Goal: Obtain resource: Download file/media

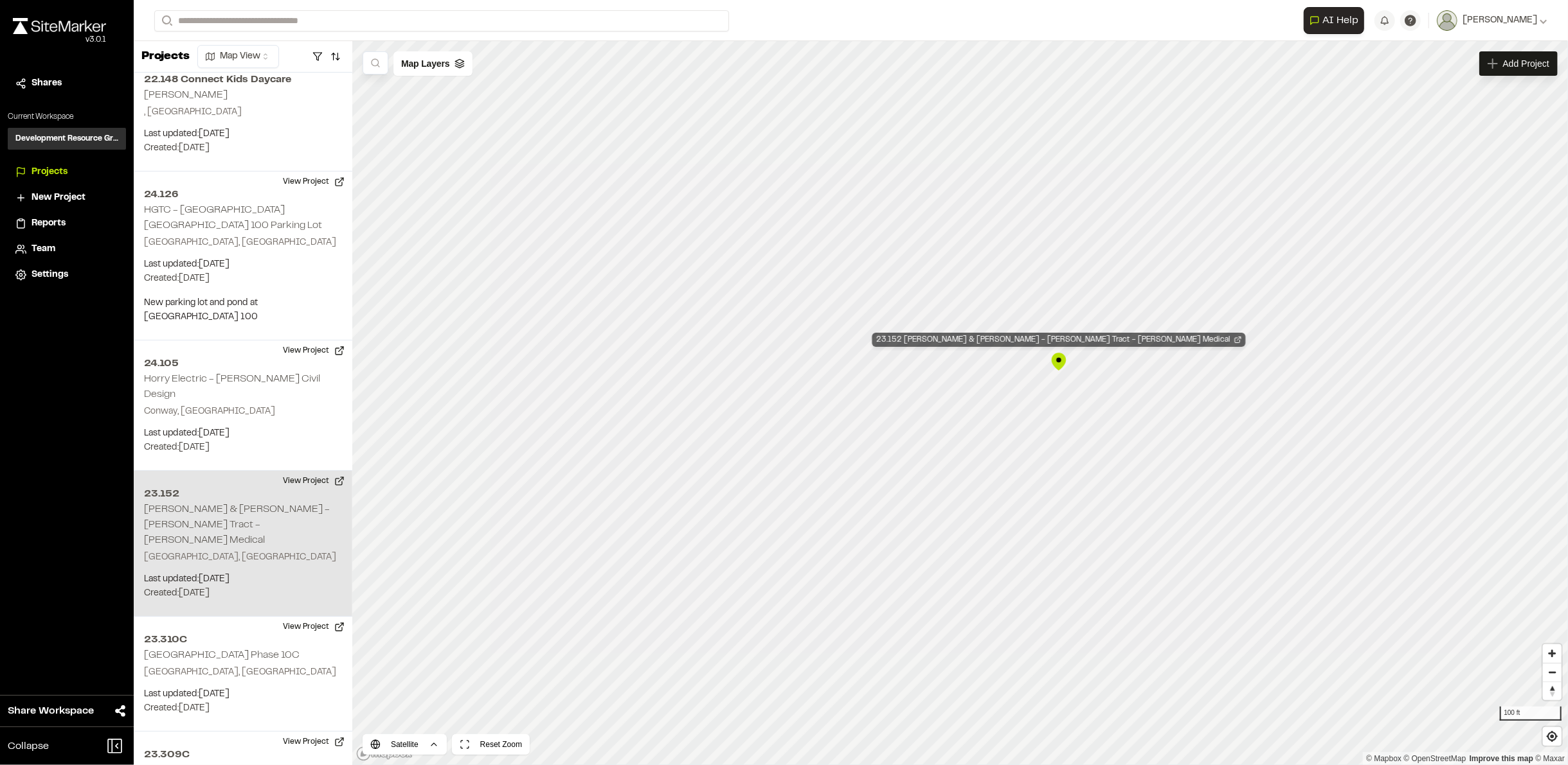
scroll to position [4078, 0]
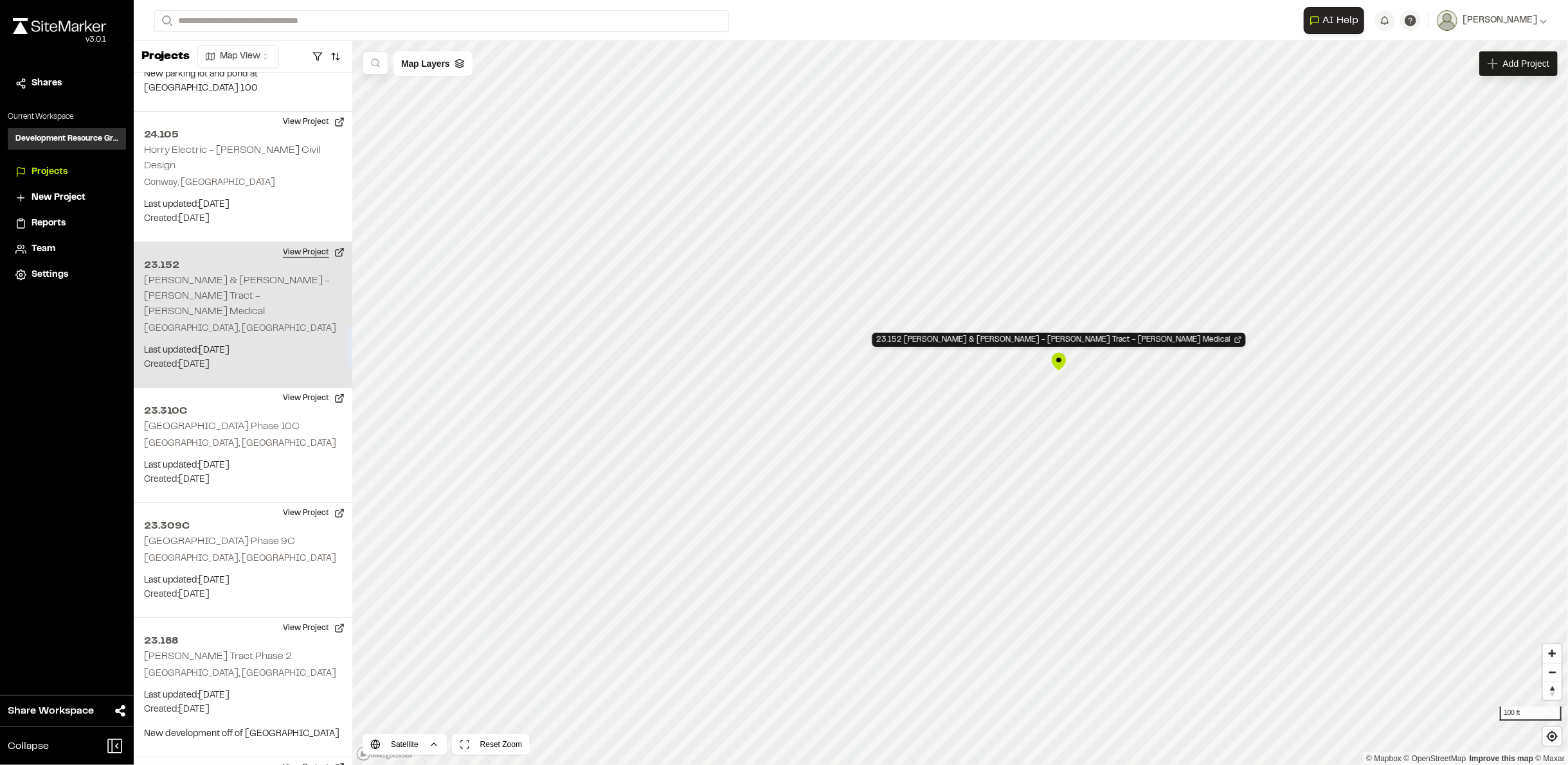
click at [306, 242] on button "View Project" at bounding box center [314, 252] width 77 height 20
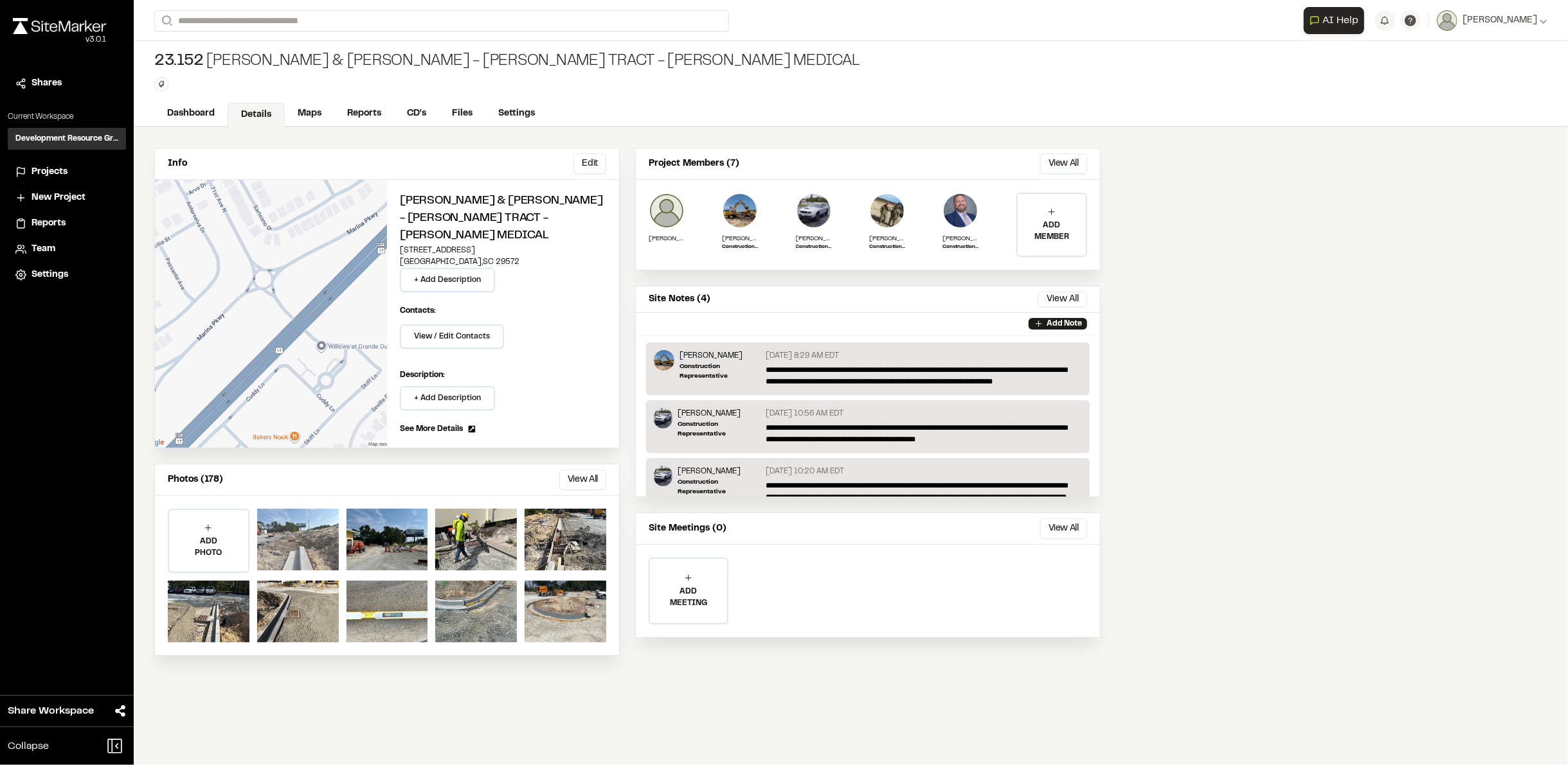
click at [303, 510] on div at bounding box center [298, 539] width 82 height 61
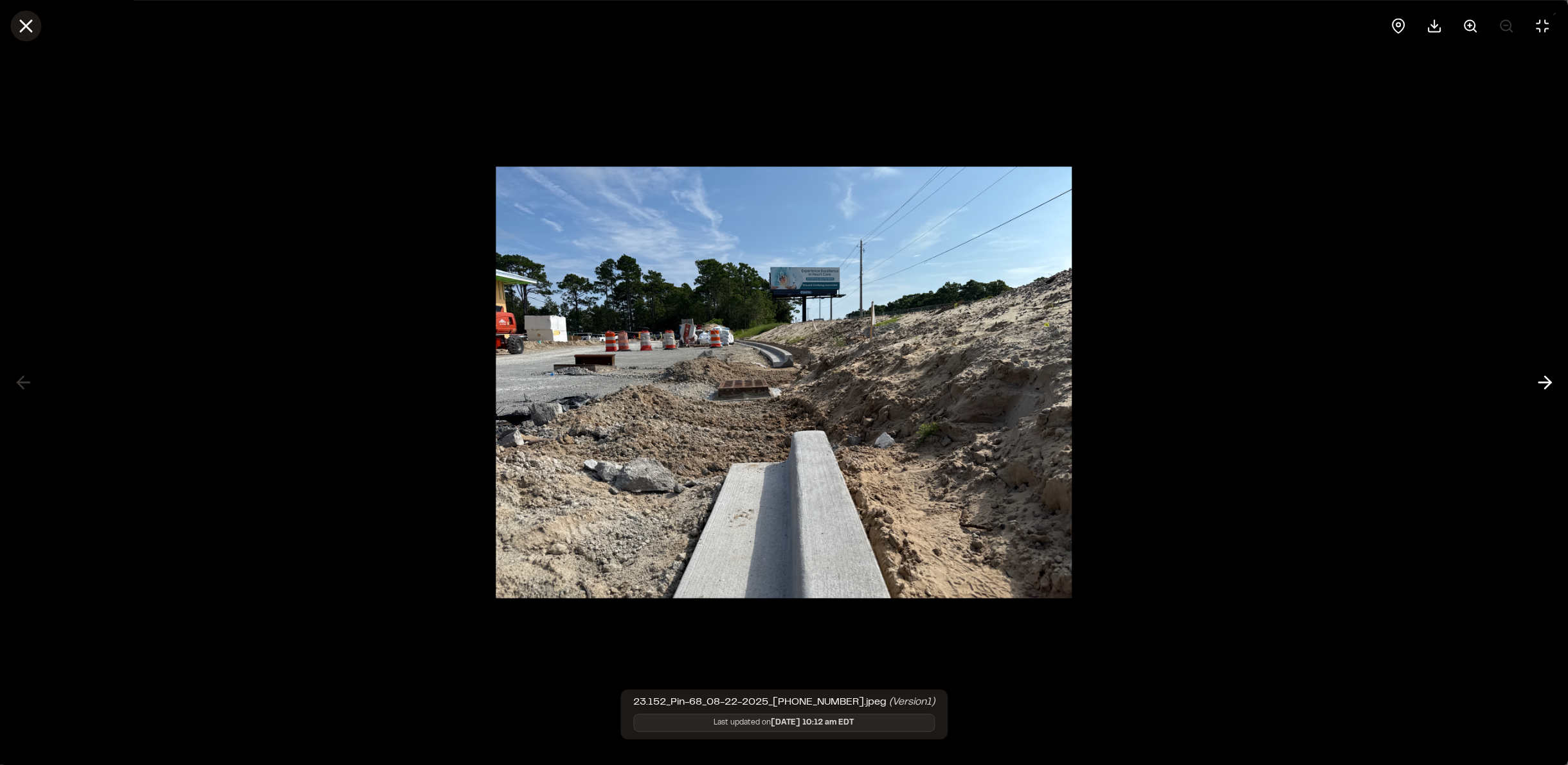
click at [37, 24] on button at bounding box center [26, 26] width 31 height 31
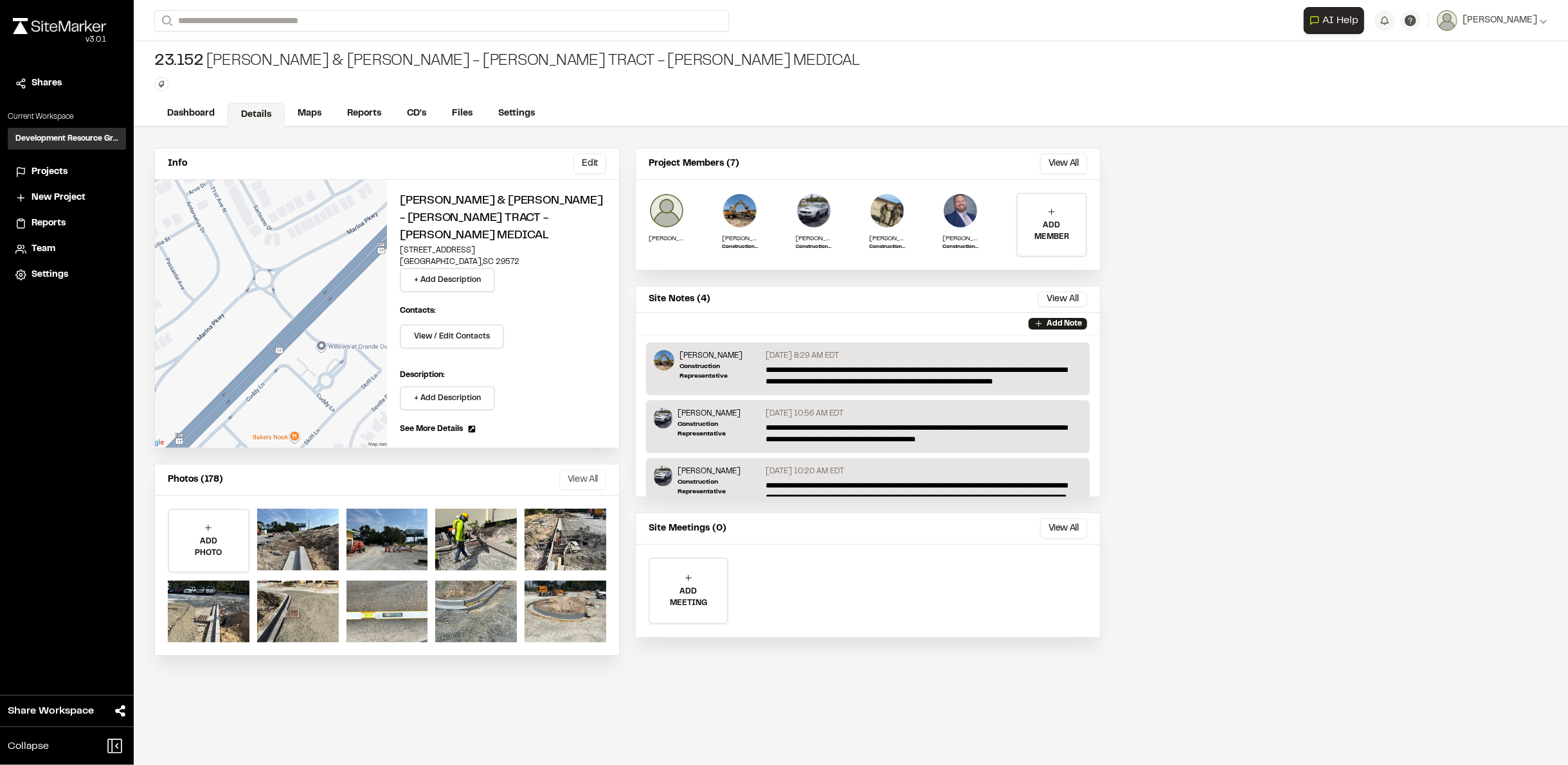
click at [583, 470] on button "View All" at bounding box center [582, 480] width 47 height 20
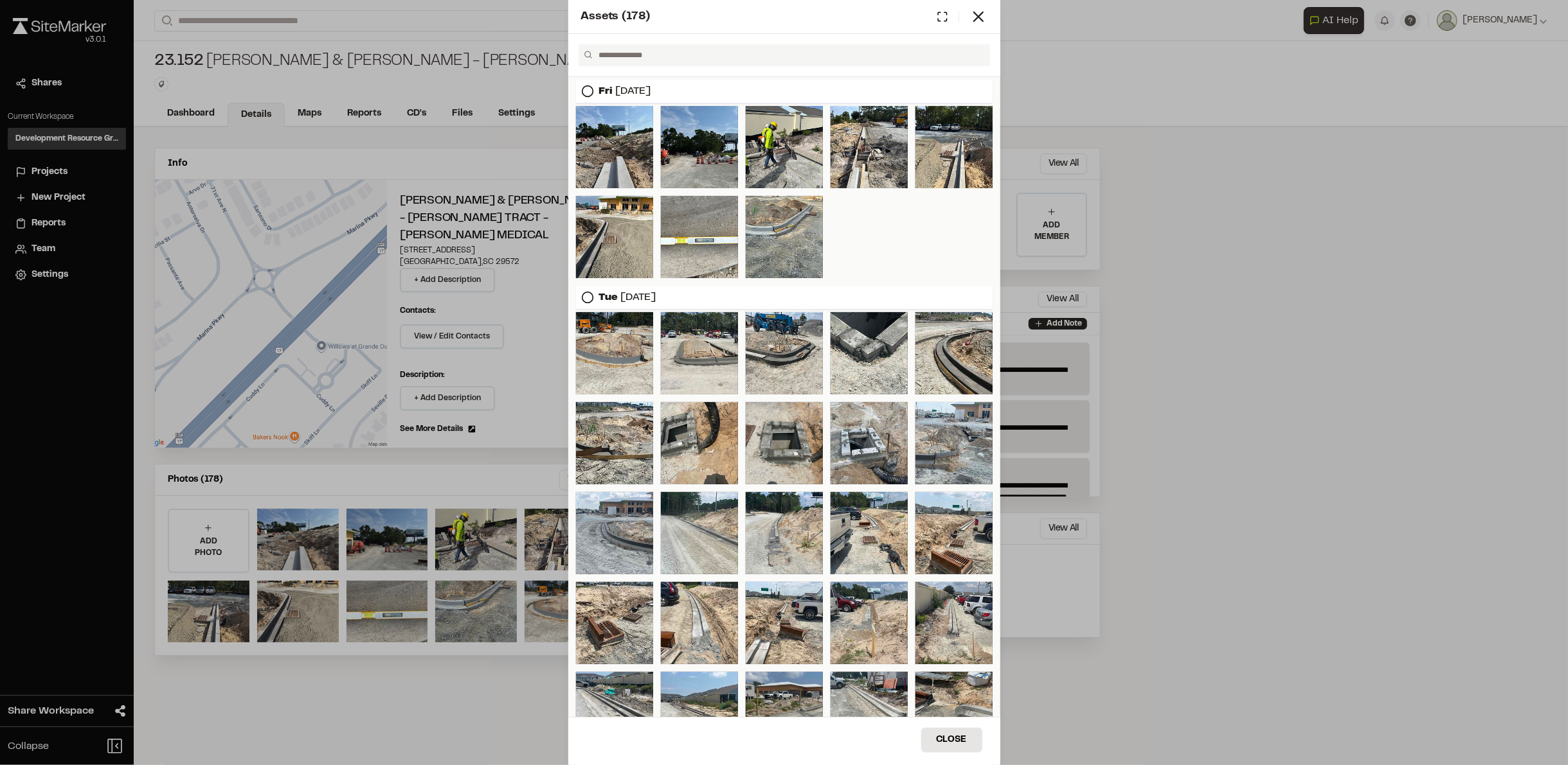
click at [586, 86] on circle at bounding box center [587, 91] width 11 height 11
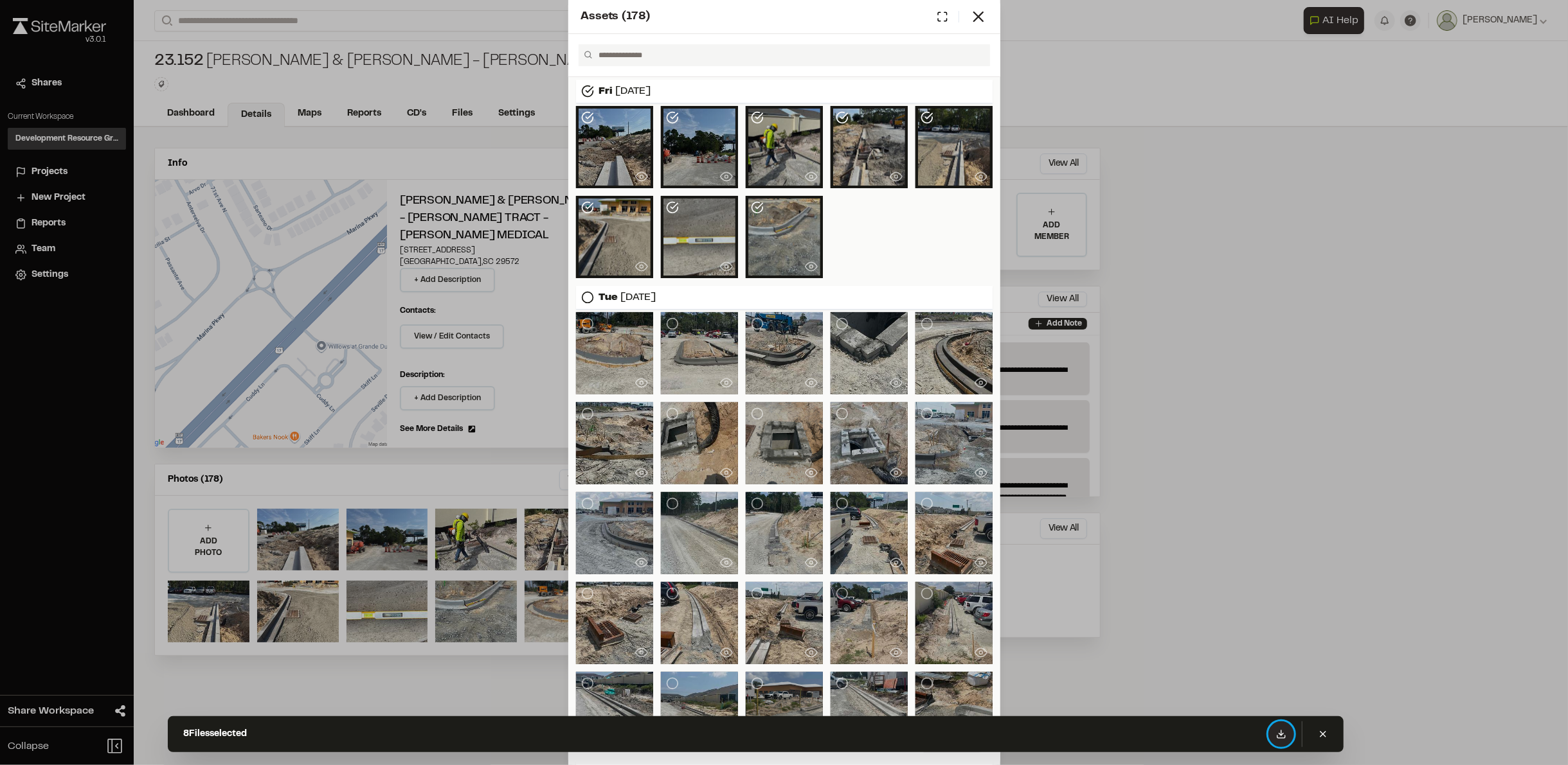
click at [1292, 735] on button at bounding box center [1281, 735] width 26 height 26
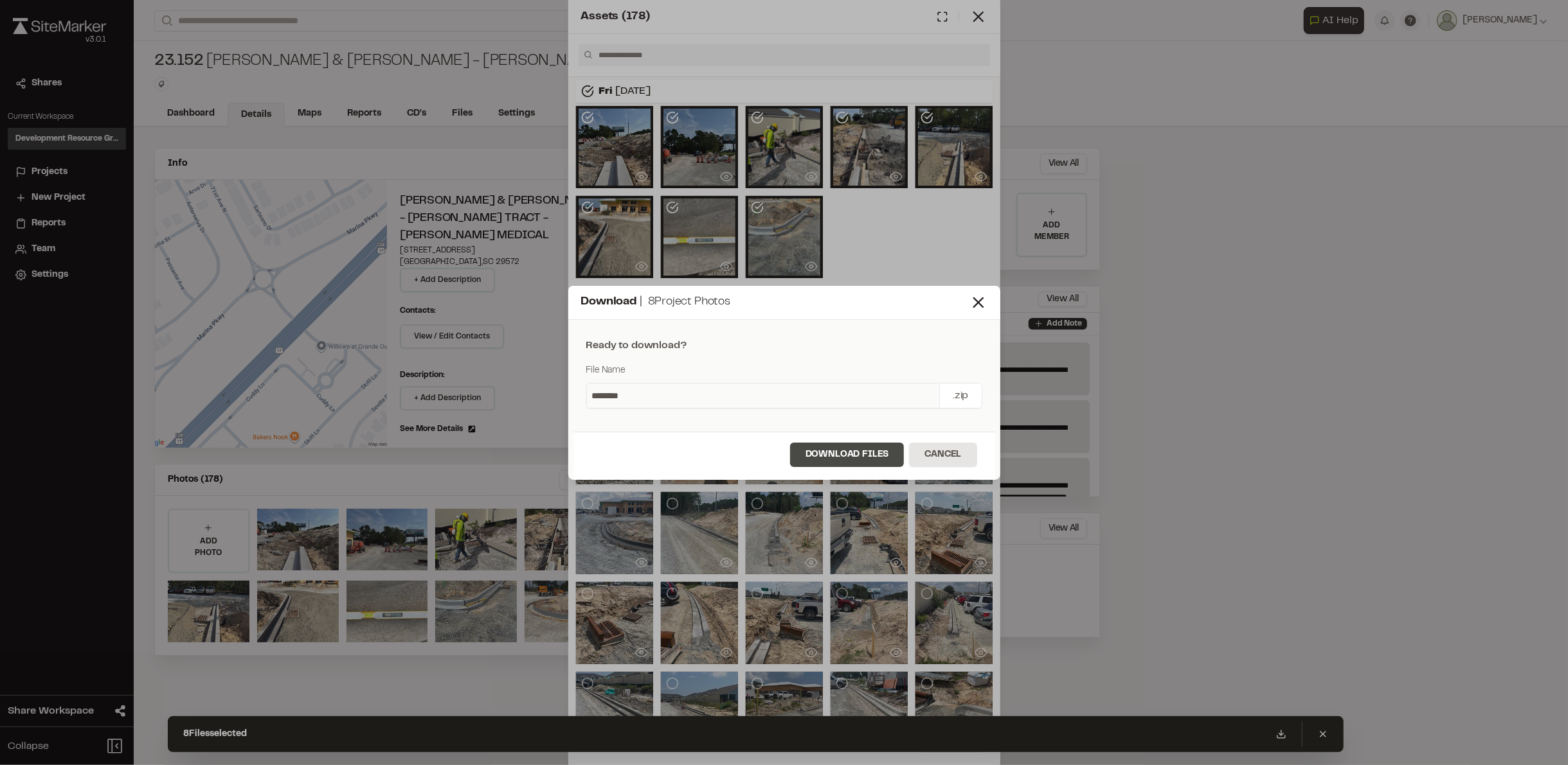
click at [855, 451] on button "Download Files" at bounding box center [847, 455] width 114 height 24
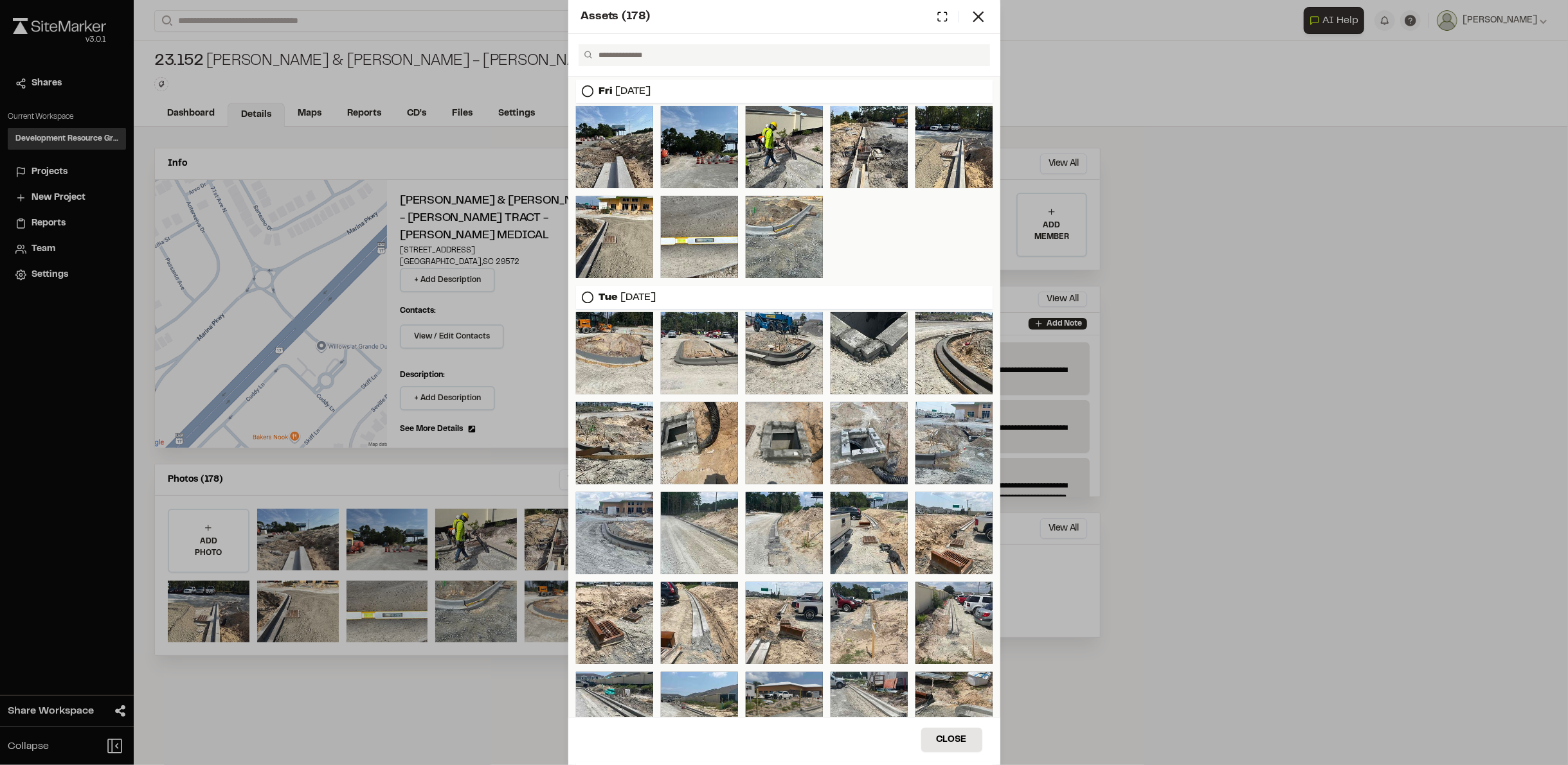
drag, startPoint x: 1291, startPoint y: 122, endPoint x: 1289, endPoint y: 89, distance: 33.1
click at [1291, 120] on div "Assets ( 178 ) Fri Aug 22, 2025 Tue Aug 19, 2025 Mon Aug 18, 2025 Thu Aug 07, 2…" at bounding box center [784, 382] width 1568 height 765
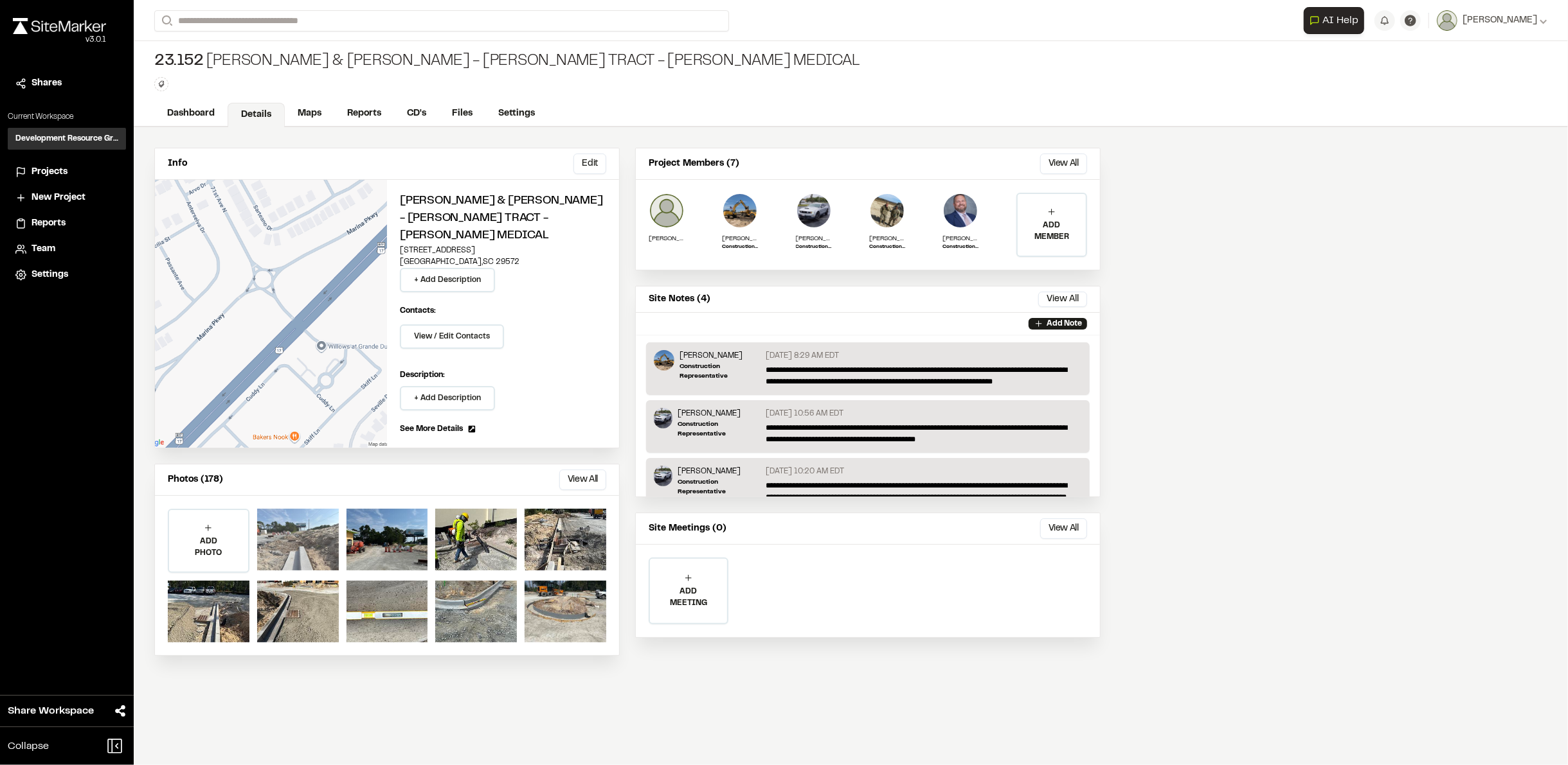
click at [291, 518] on div at bounding box center [298, 539] width 82 height 61
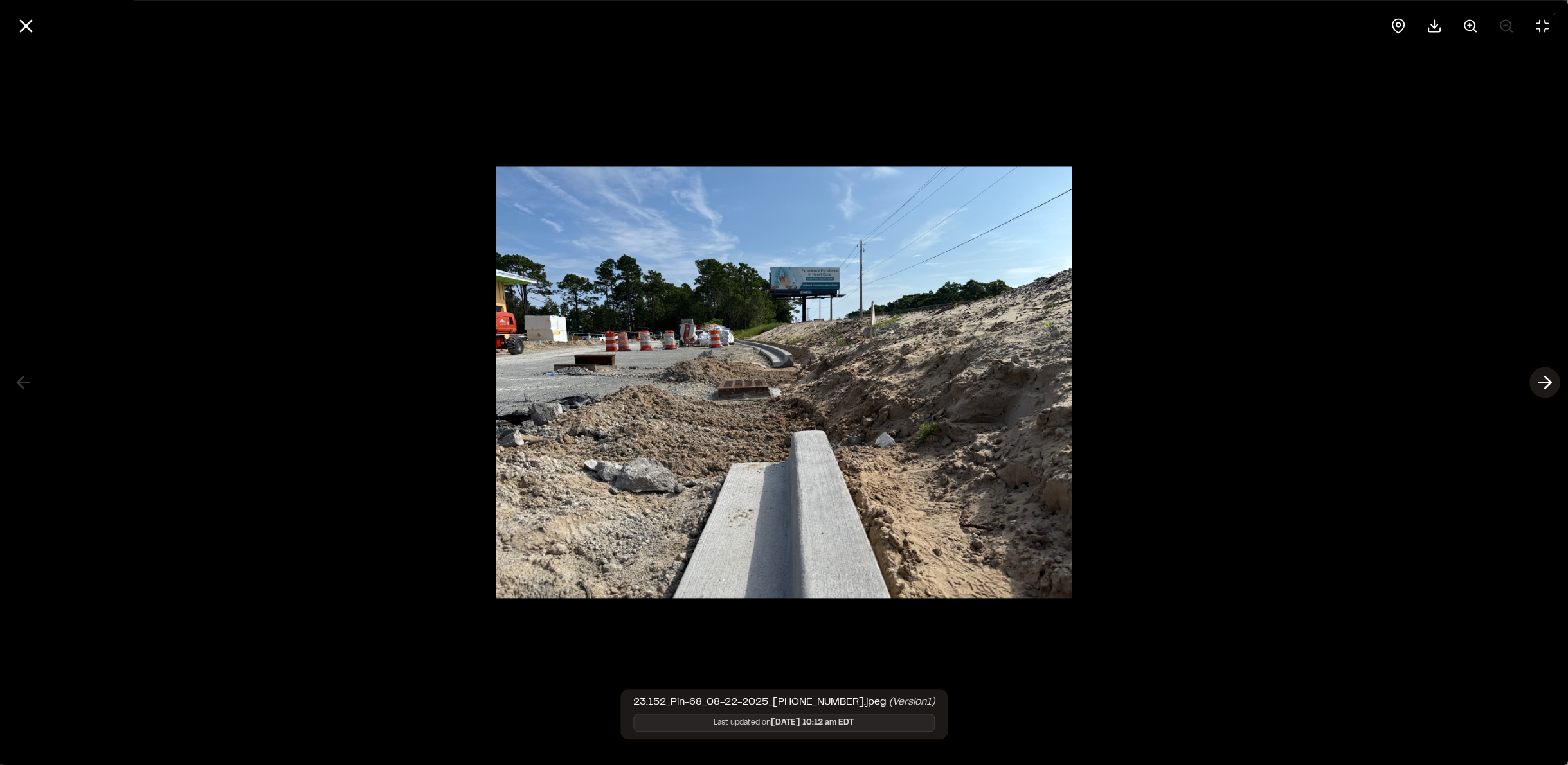
click at [1543, 383] on line at bounding box center [1545, 383] width 12 height 0
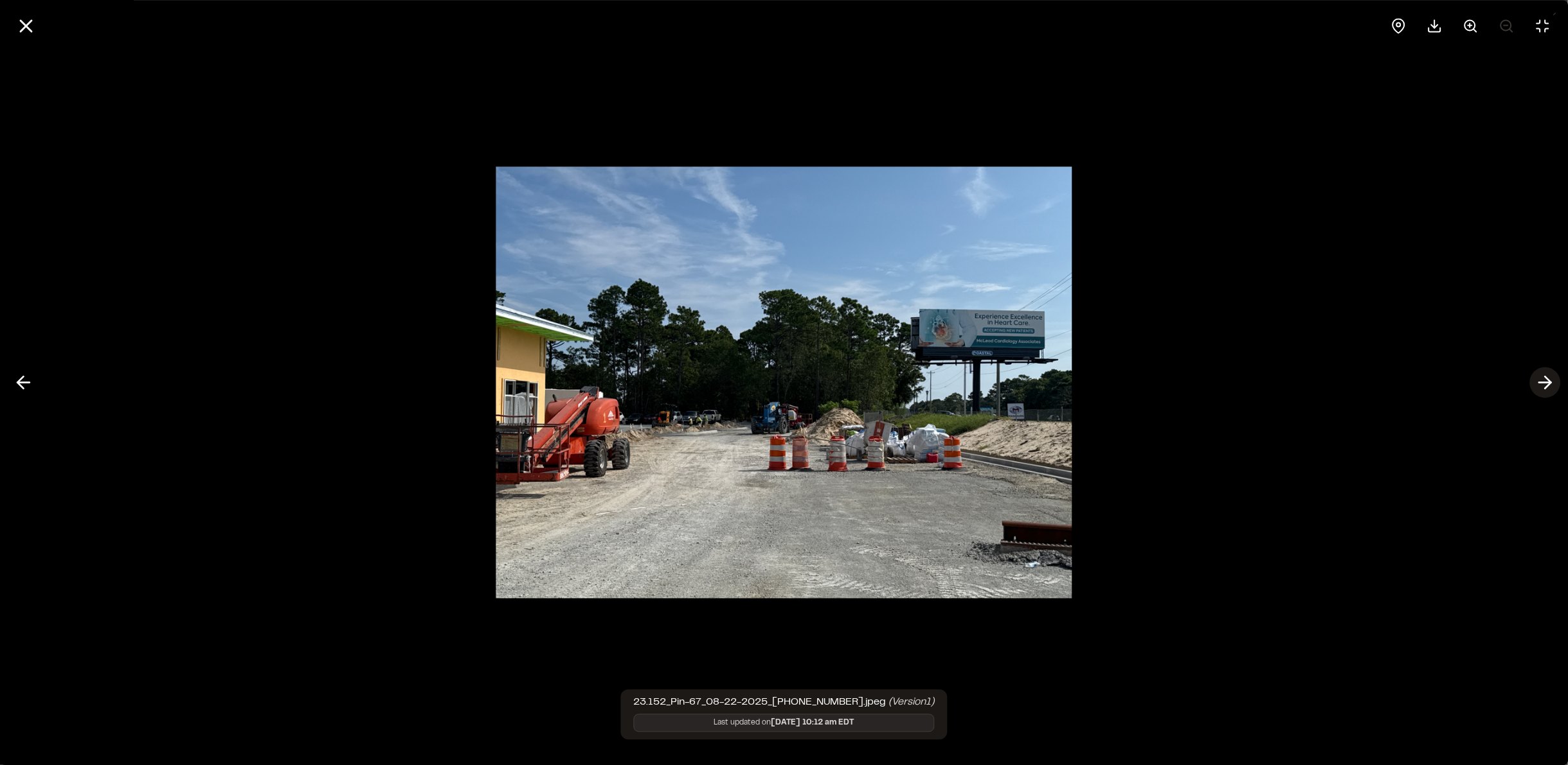
click at [1543, 383] on line at bounding box center [1545, 383] width 12 height 0
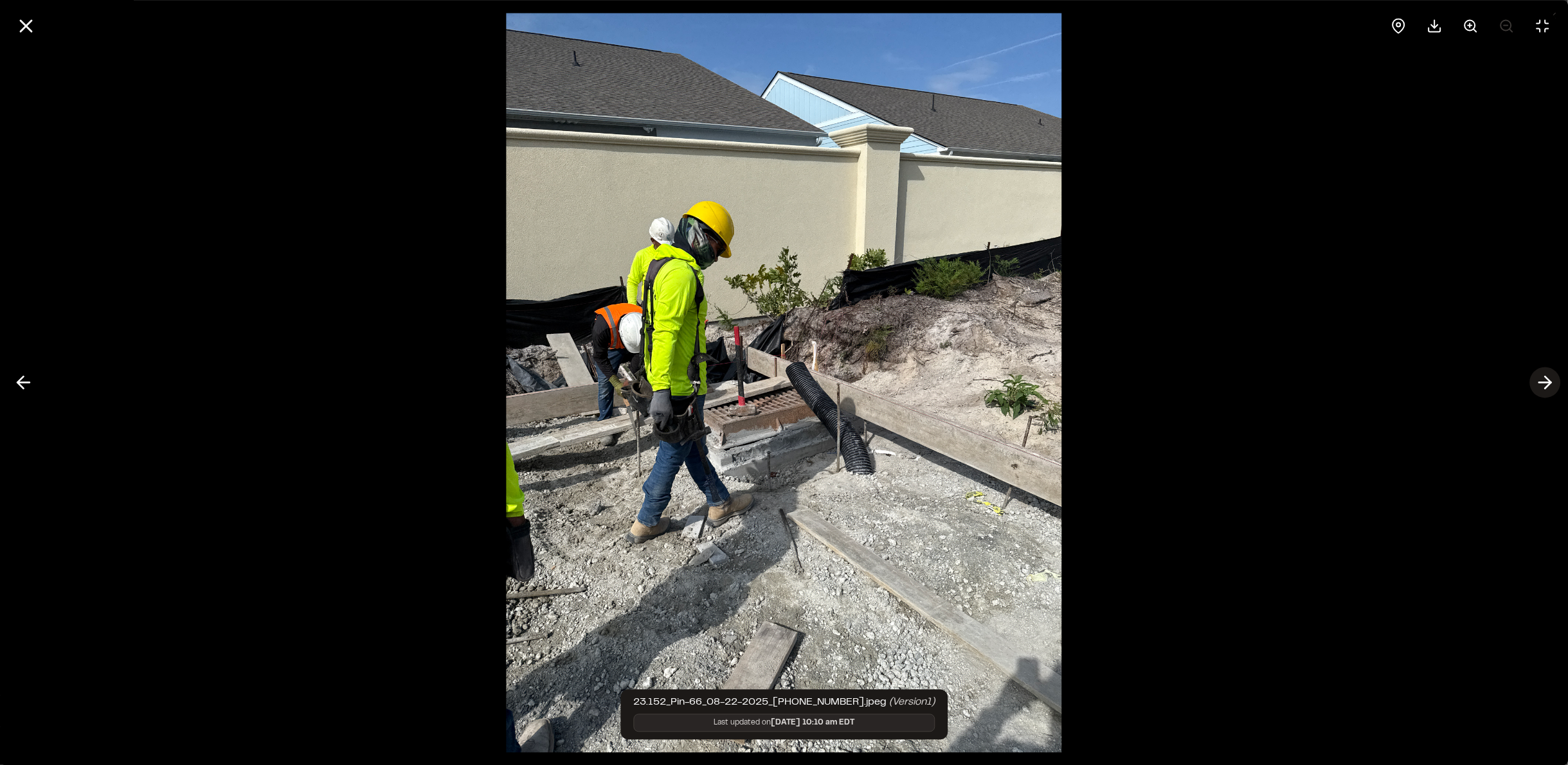
click at [1543, 383] on line at bounding box center [1545, 383] width 12 height 0
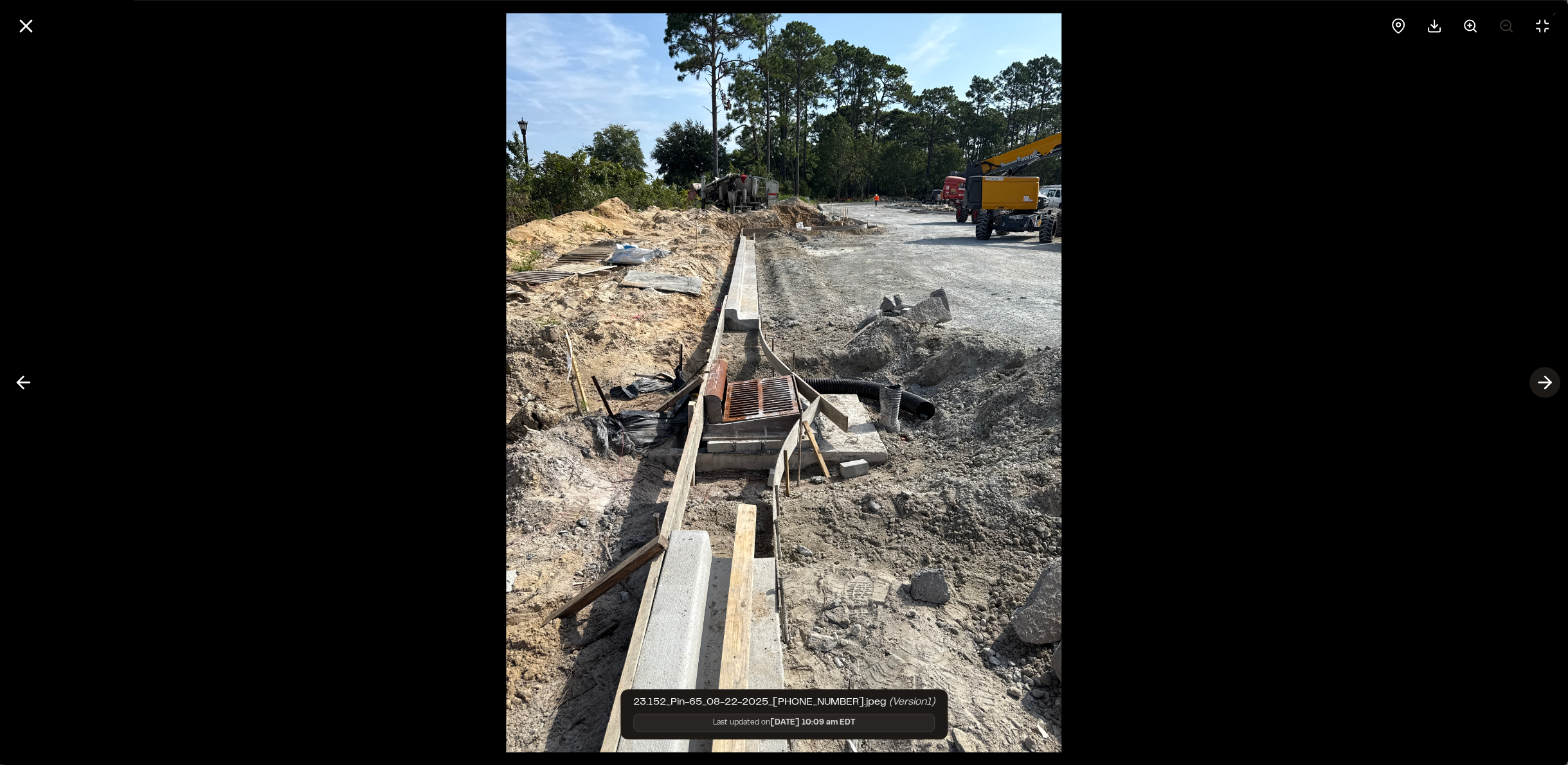
click at [1543, 383] on line at bounding box center [1545, 383] width 12 height 0
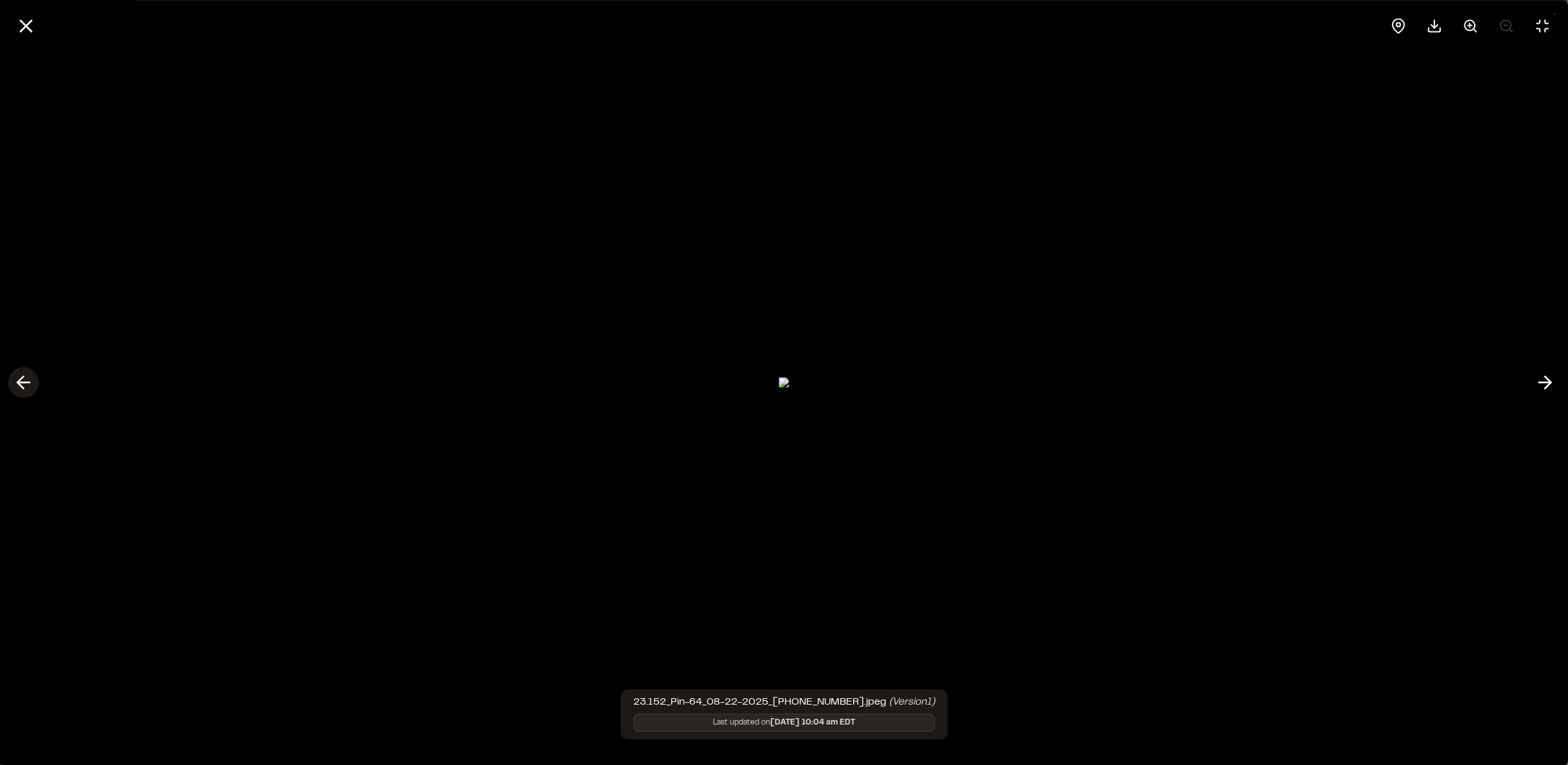
click at [13, 390] on icon at bounding box center [23, 382] width 20 height 22
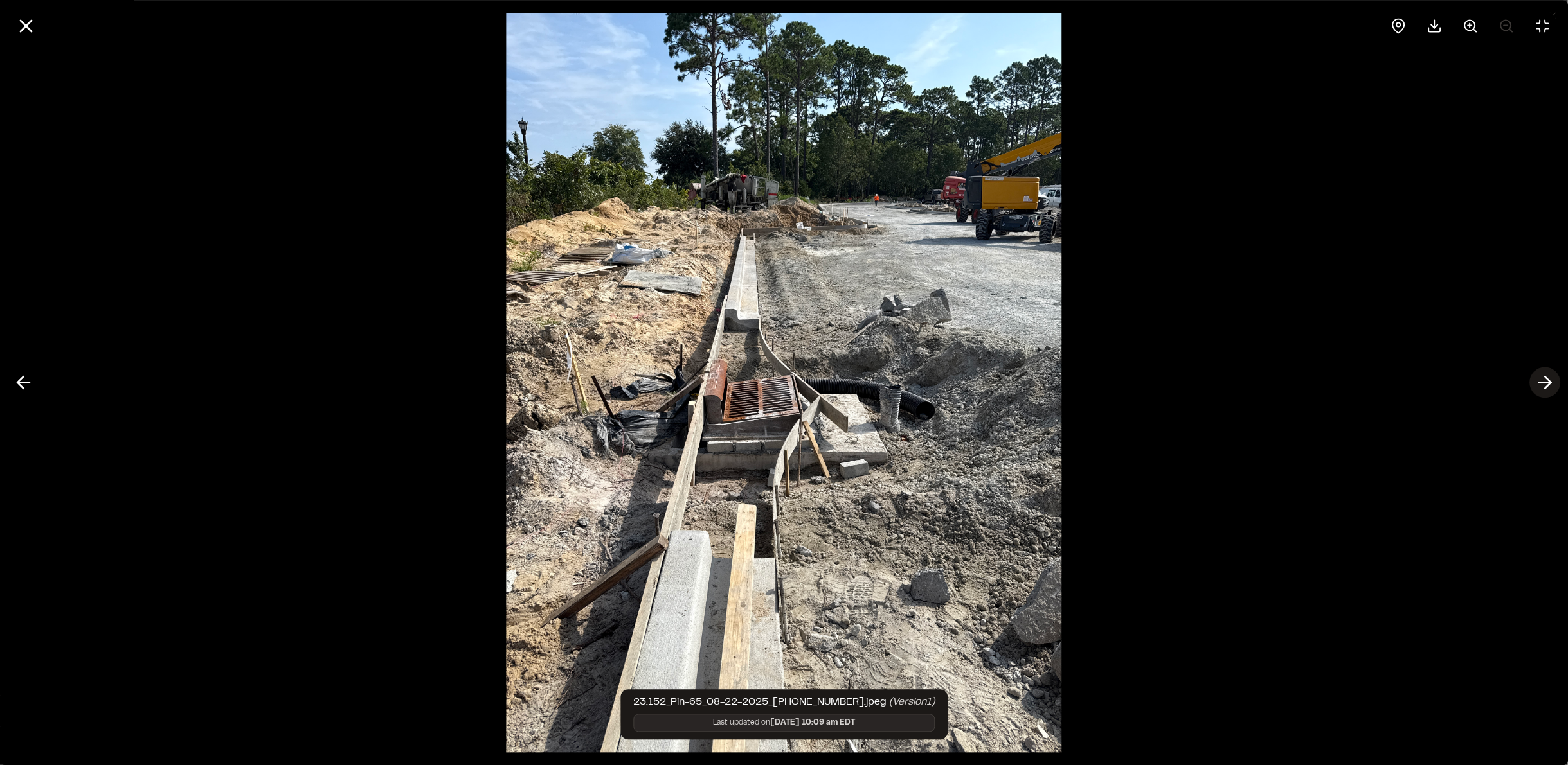
click at [1539, 379] on icon at bounding box center [1544, 382] width 20 height 22
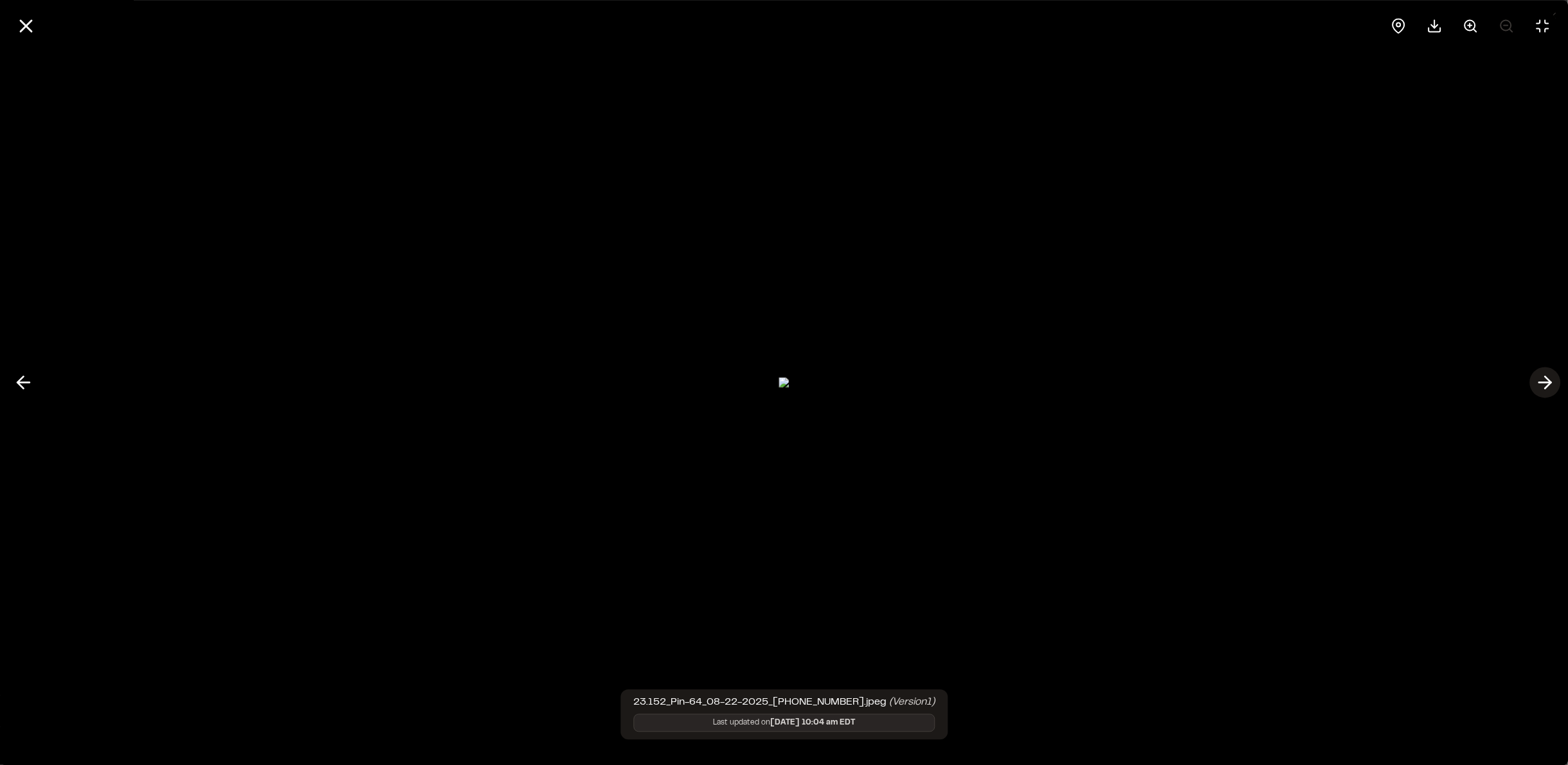
click at [1551, 392] on icon at bounding box center [1544, 382] width 20 height 22
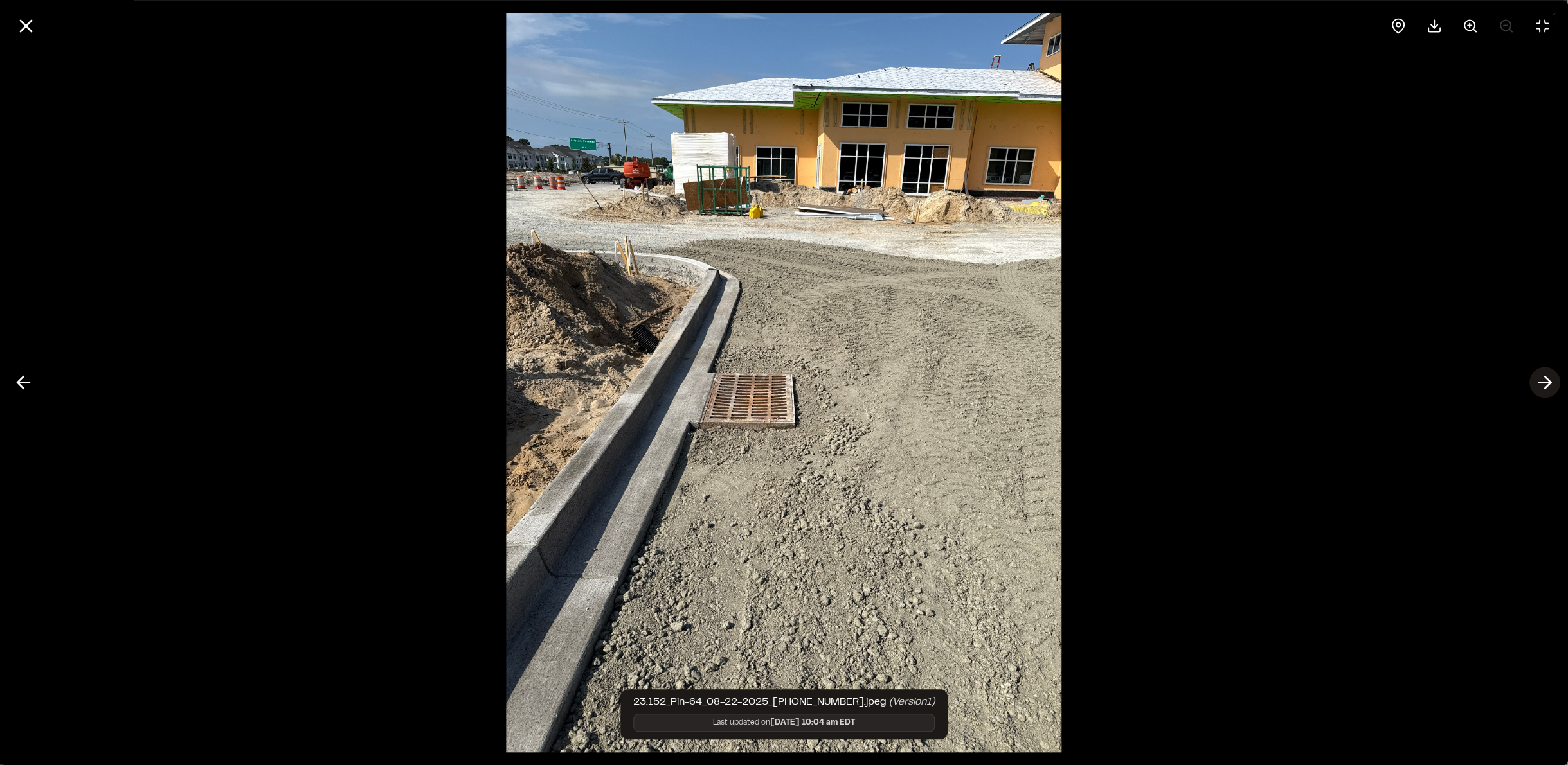
click at [1546, 392] on icon at bounding box center [1544, 382] width 20 height 22
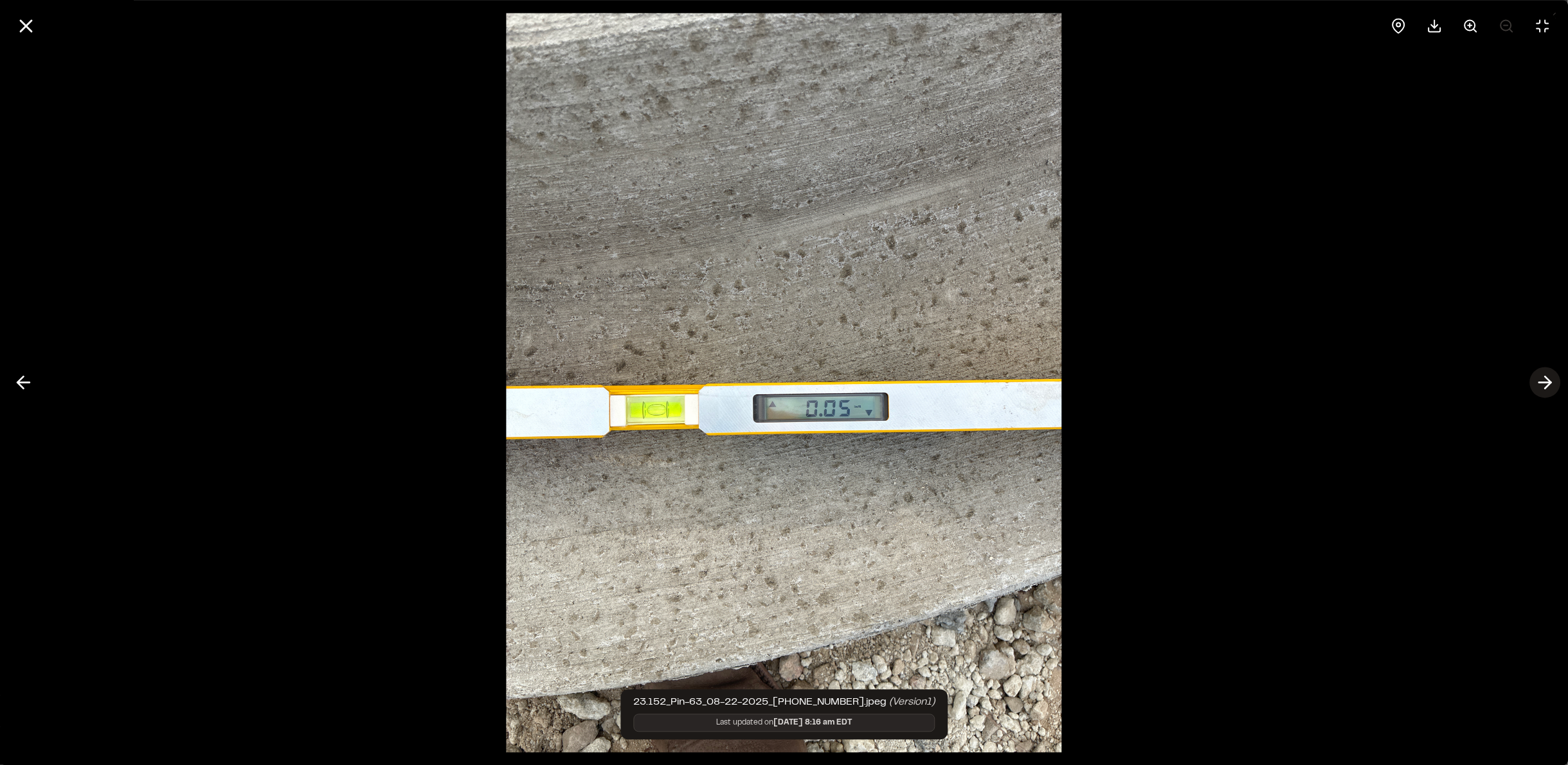
click at [1539, 393] on icon at bounding box center [1544, 382] width 20 height 22
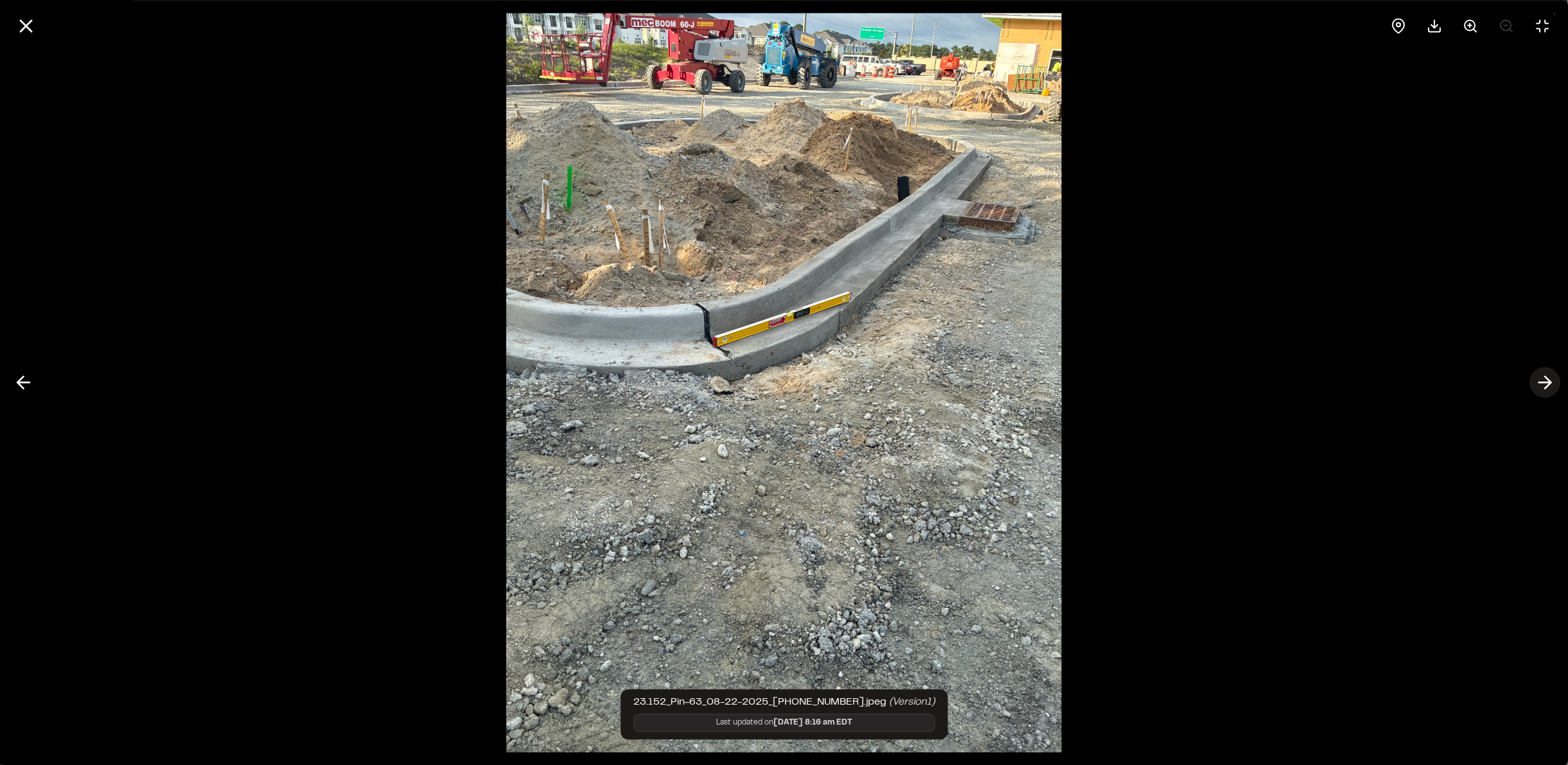
click at [1544, 384] on icon at bounding box center [1544, 382] width 20 height 22
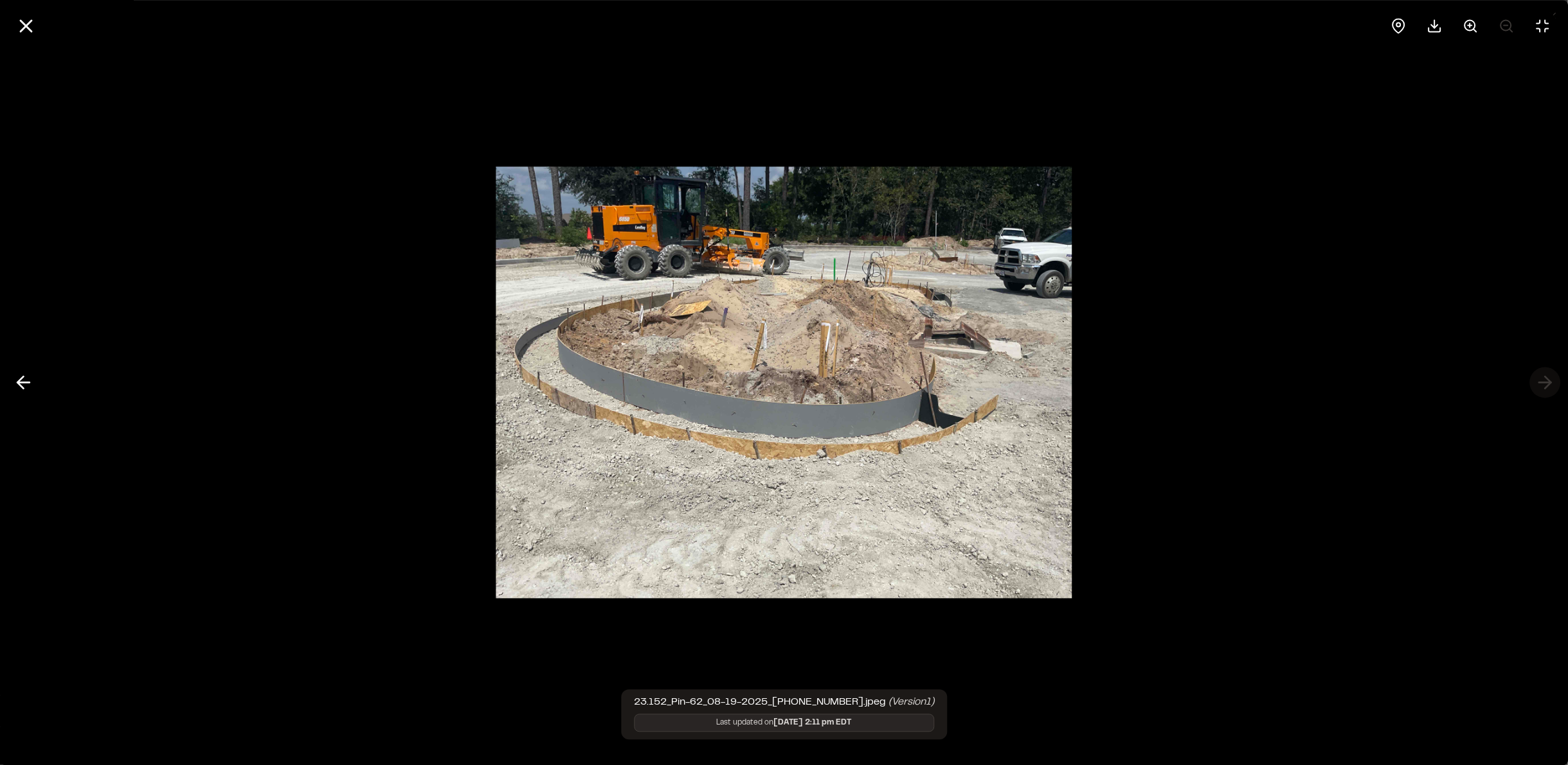
click at [1544, 384] on div at bounding box center [784, 382] width 1568 height 765
click at [19, 385] on icon at bounding box center [23, 382] width 20 height 22
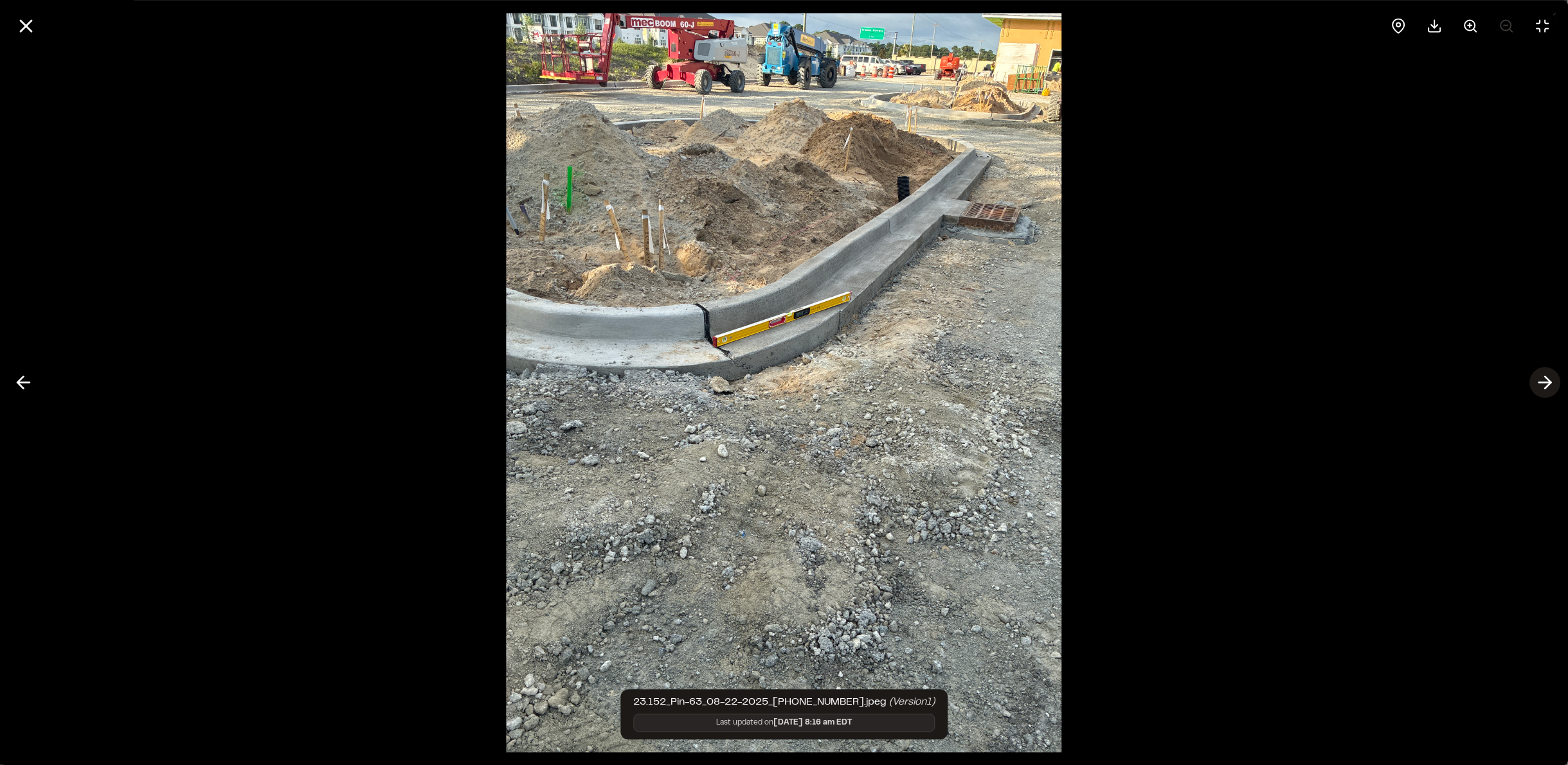
click at [1542, 387] on icon at bounding box center [1544, 382] width 20 height 22
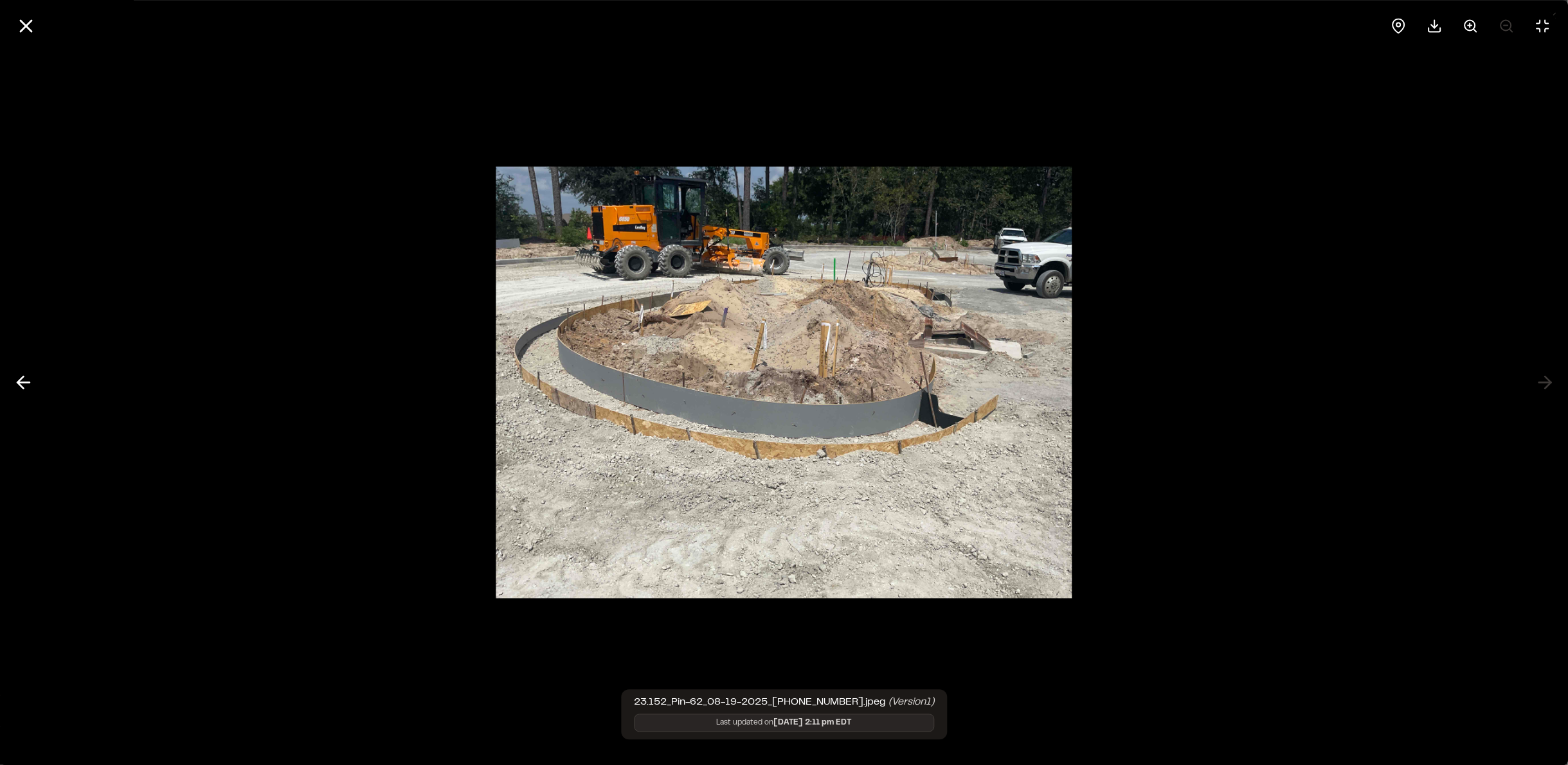
click at [1544, 387] on div at bounding box center [784, 382] width 1568 height 765
click at [19, 385] on polyline at bounding box center [20, 382] width 6 height 12
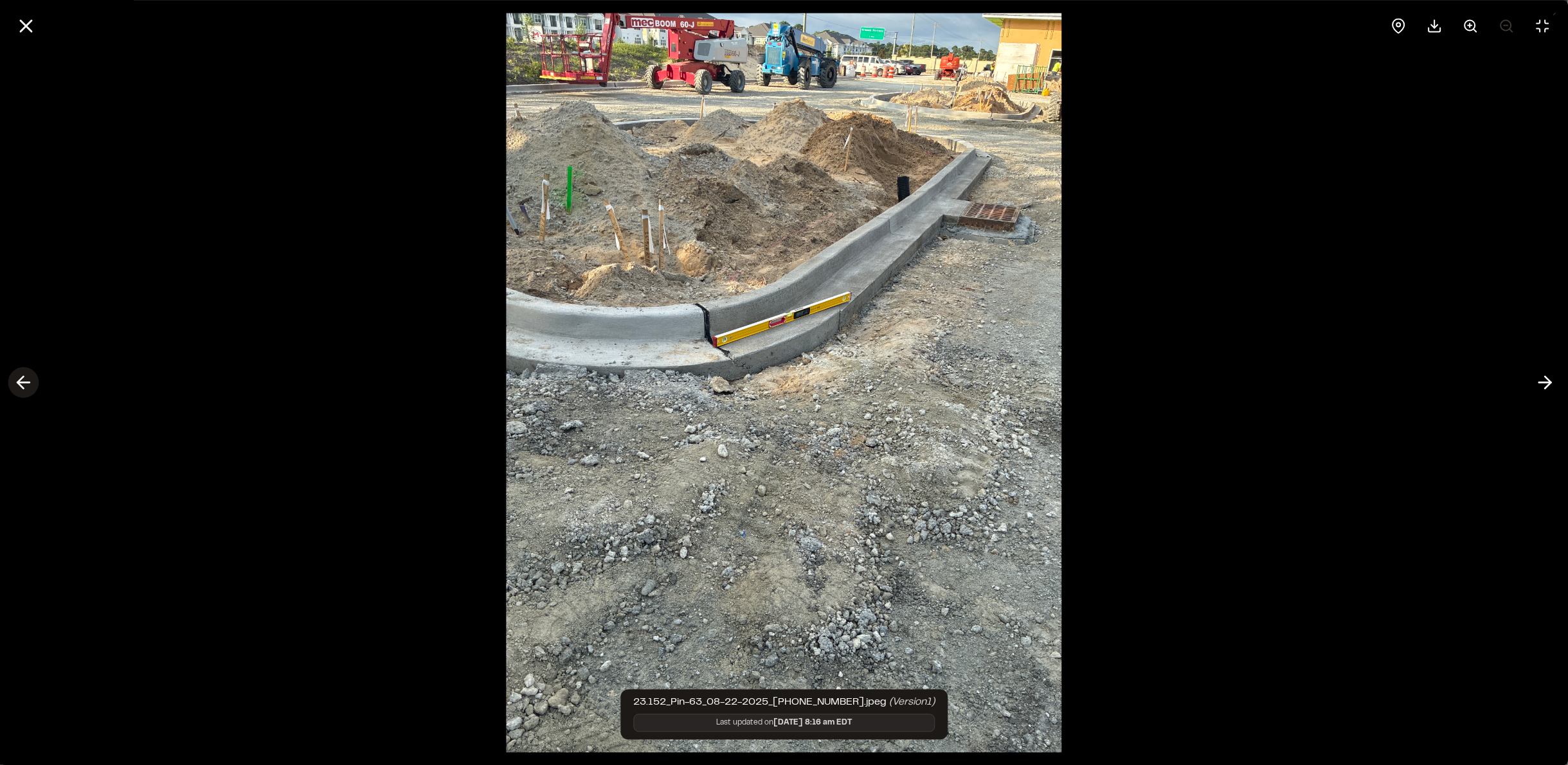
click at [19, 385] on polyline at bounding box center [20, 382] width 6 height 12
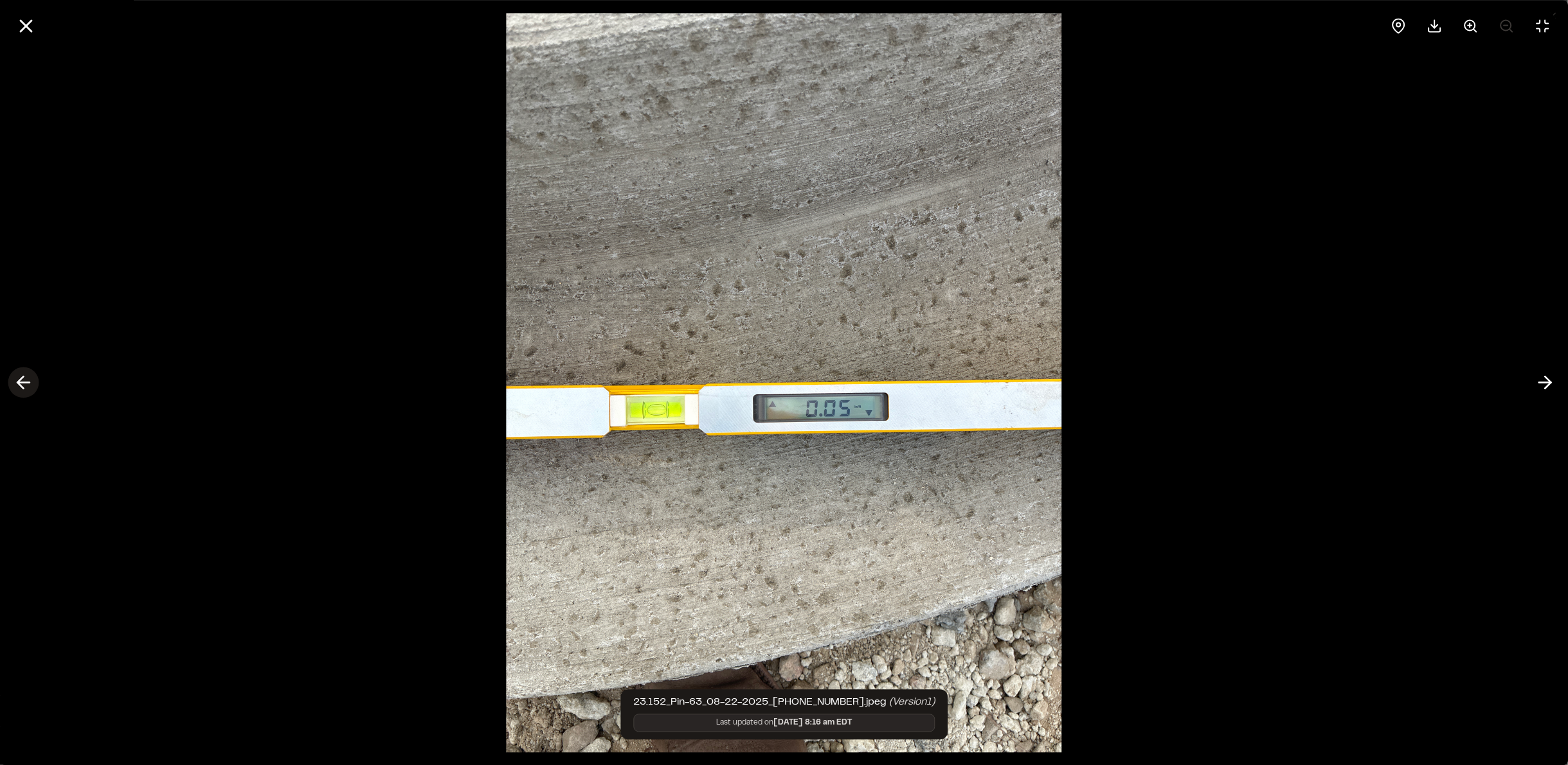
click at [19, 385] on polyline at bounding box center [20, 382] width 6 height 12
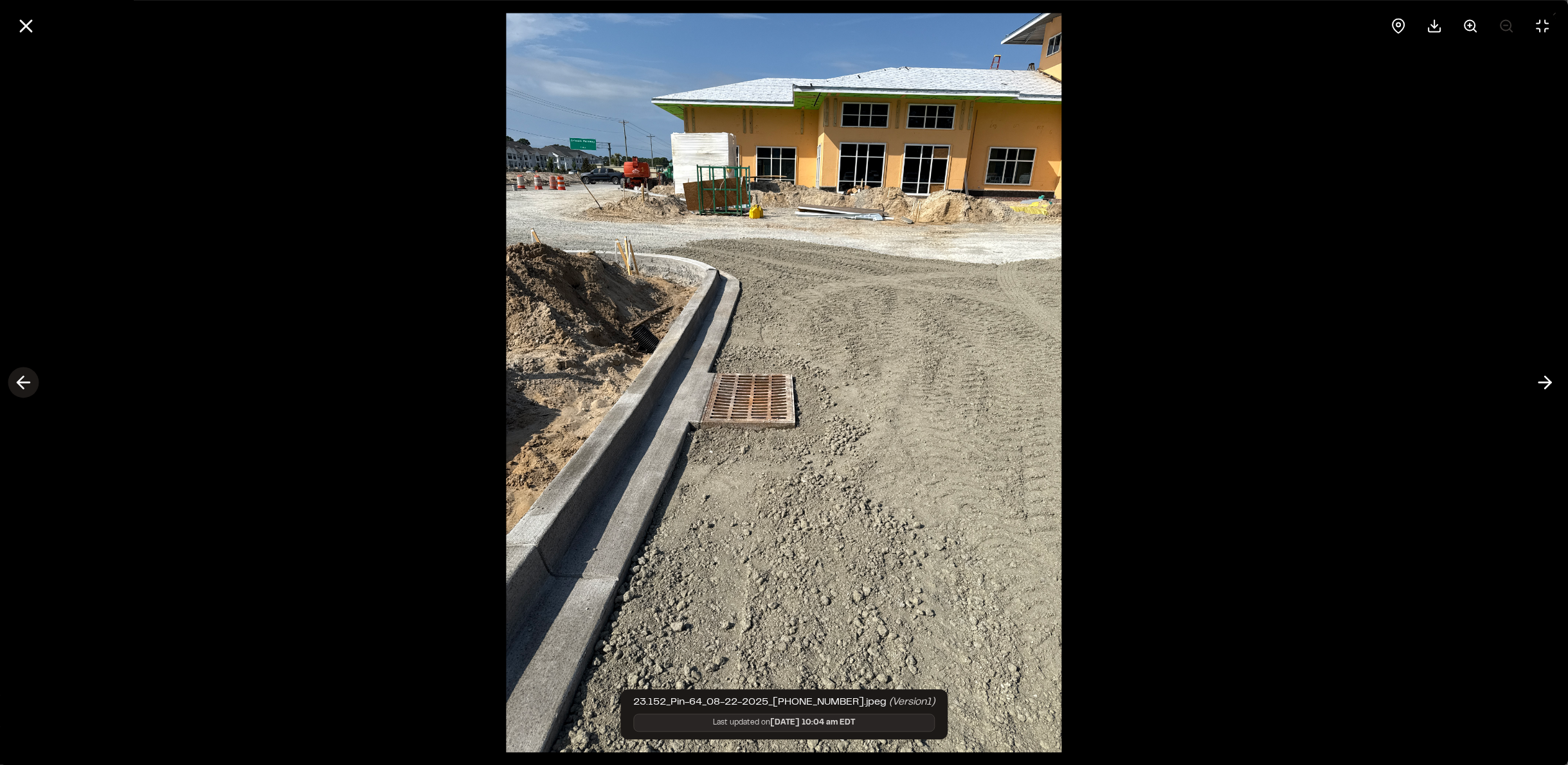
click at [18, 386] on icon at bounding box center [23, 382] width 20 height 22
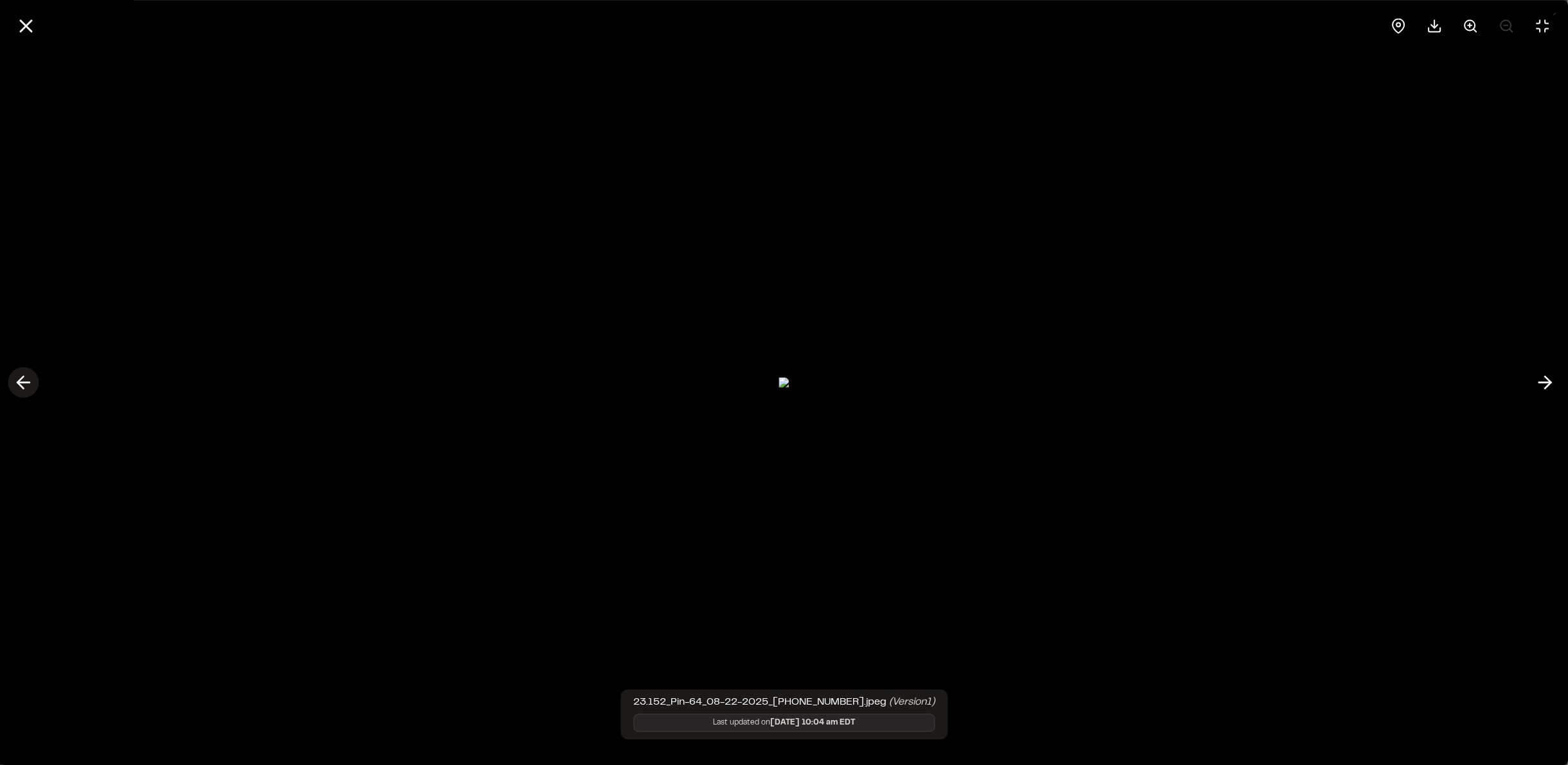
click at [26, 377] on icon at bounding box center [23, 382] width 20 height 22
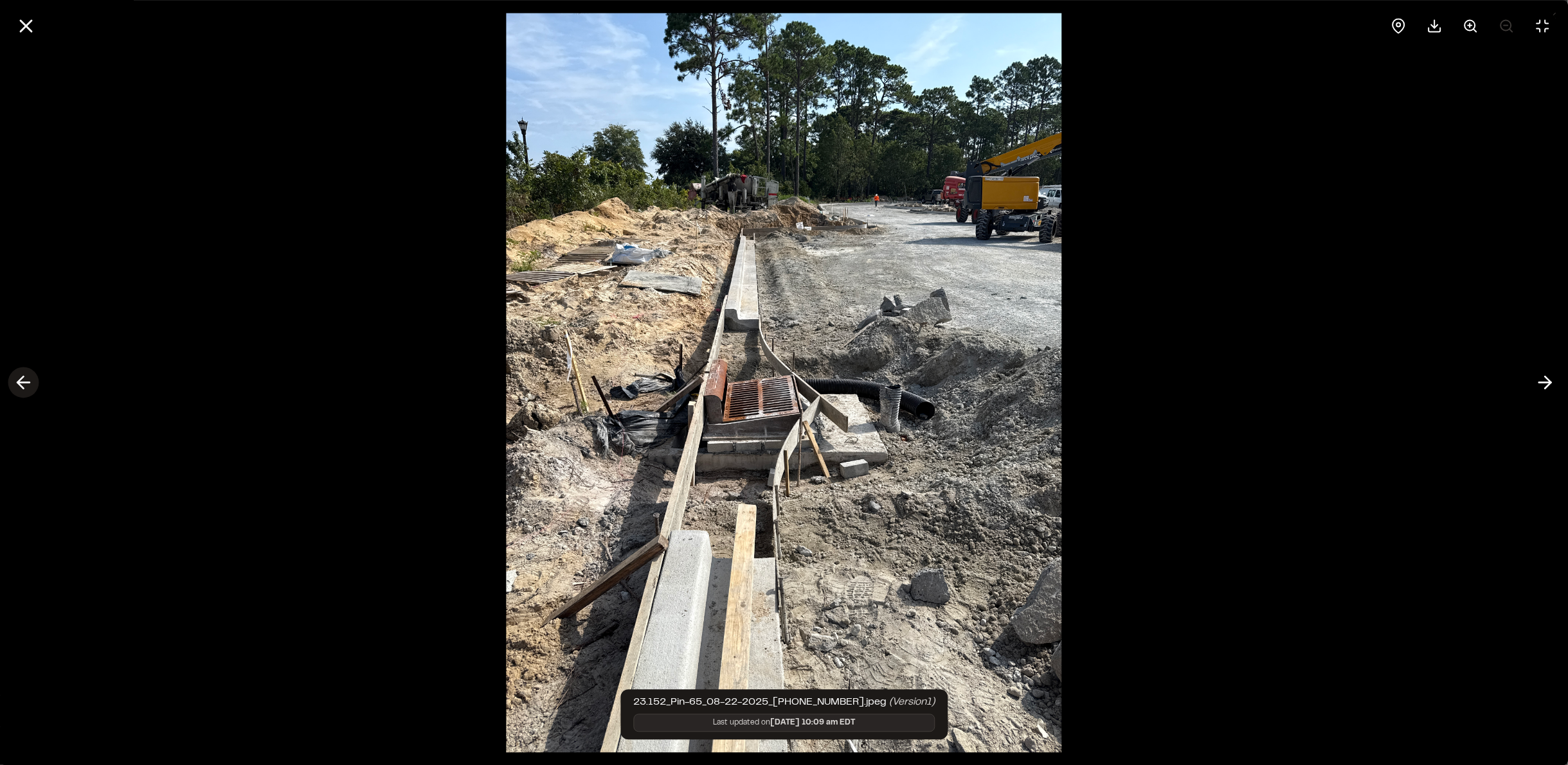
click at [26, 377] on icon at bounding box center [23, 382] width 20 height 22
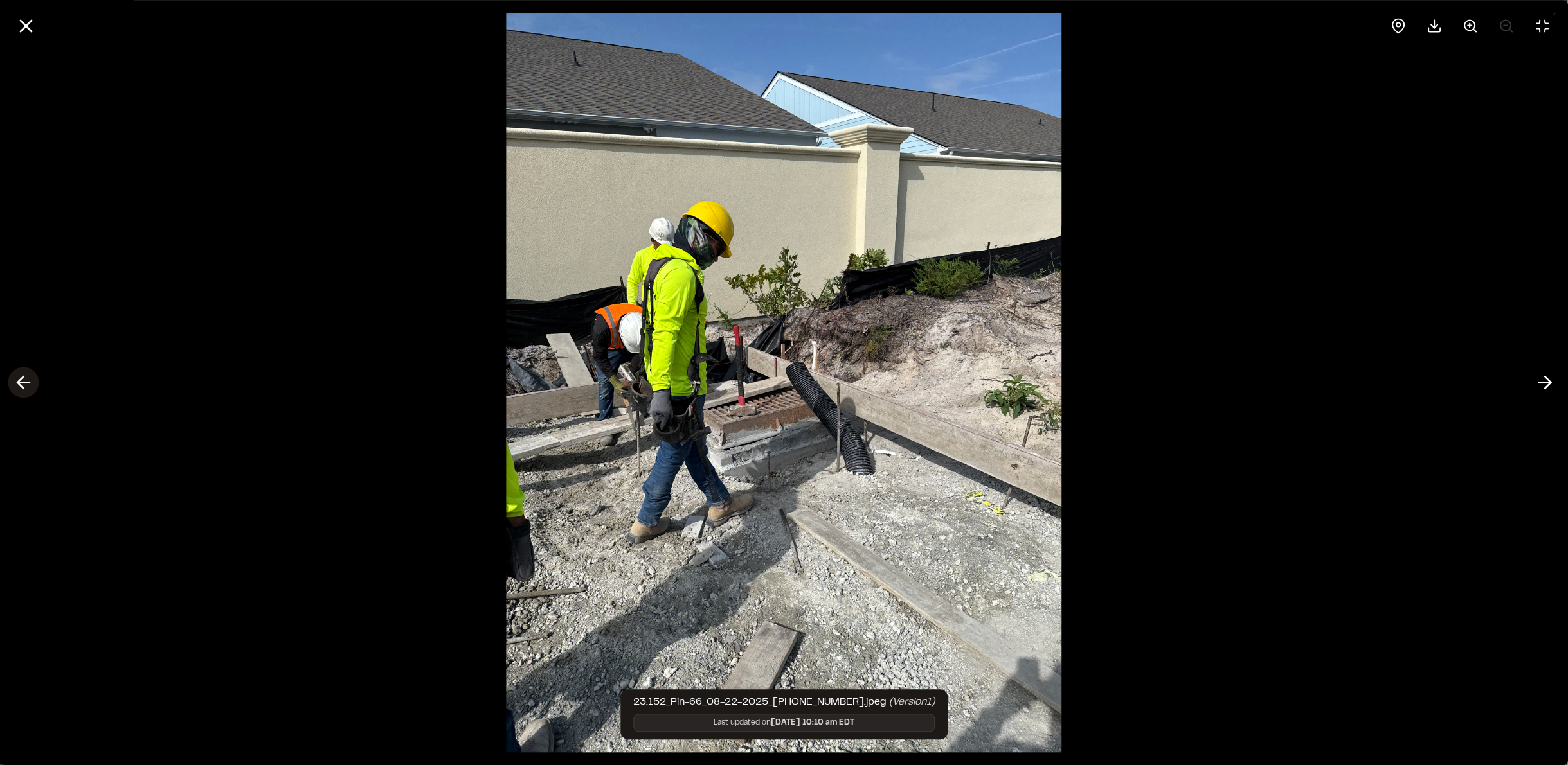
click at [22, 387] on icon at bounding box center [23, 382] width 20 height 22
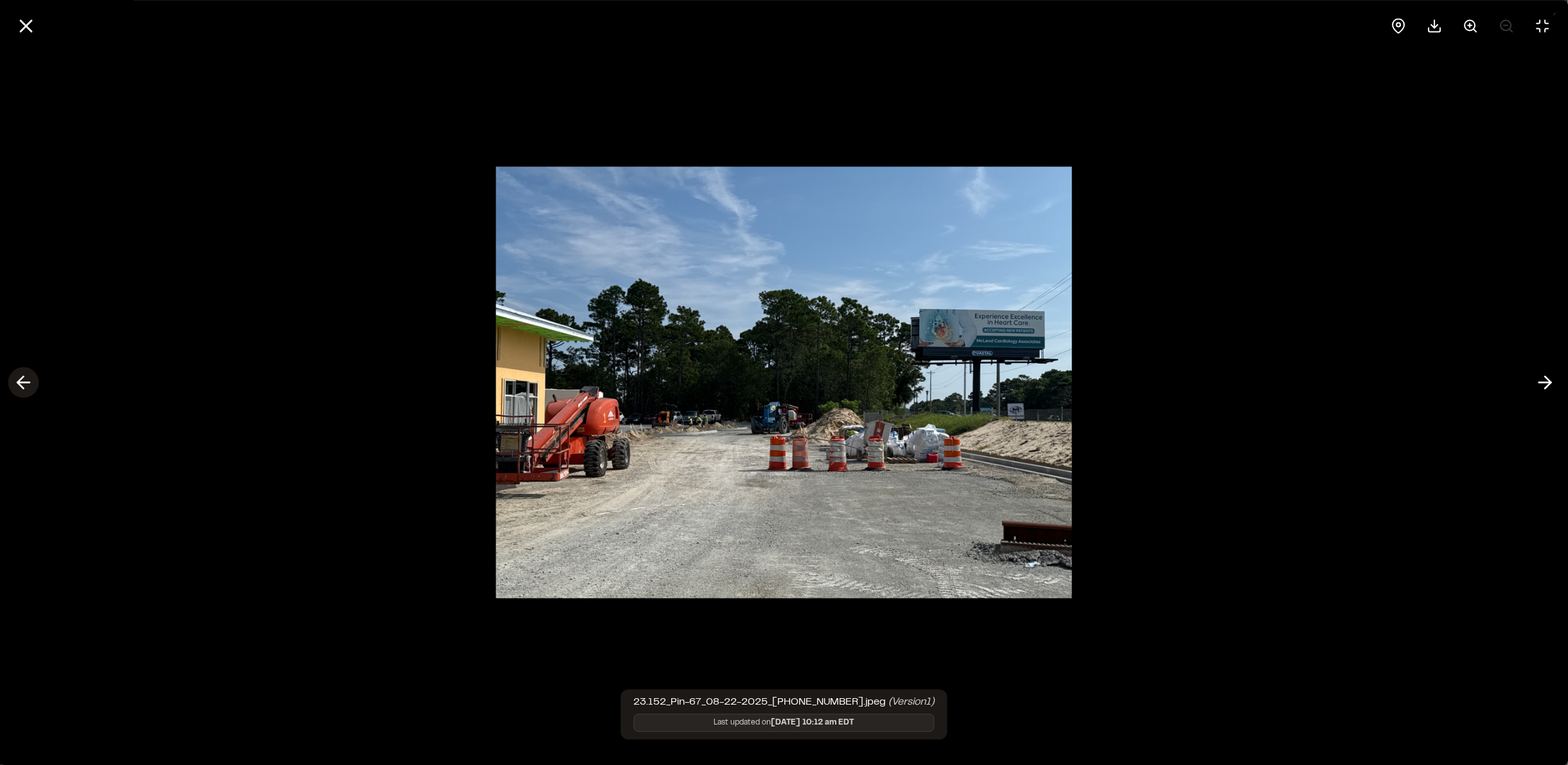
click at [16, 387] on icon at bounding box center [23, 382] width 20 height 22
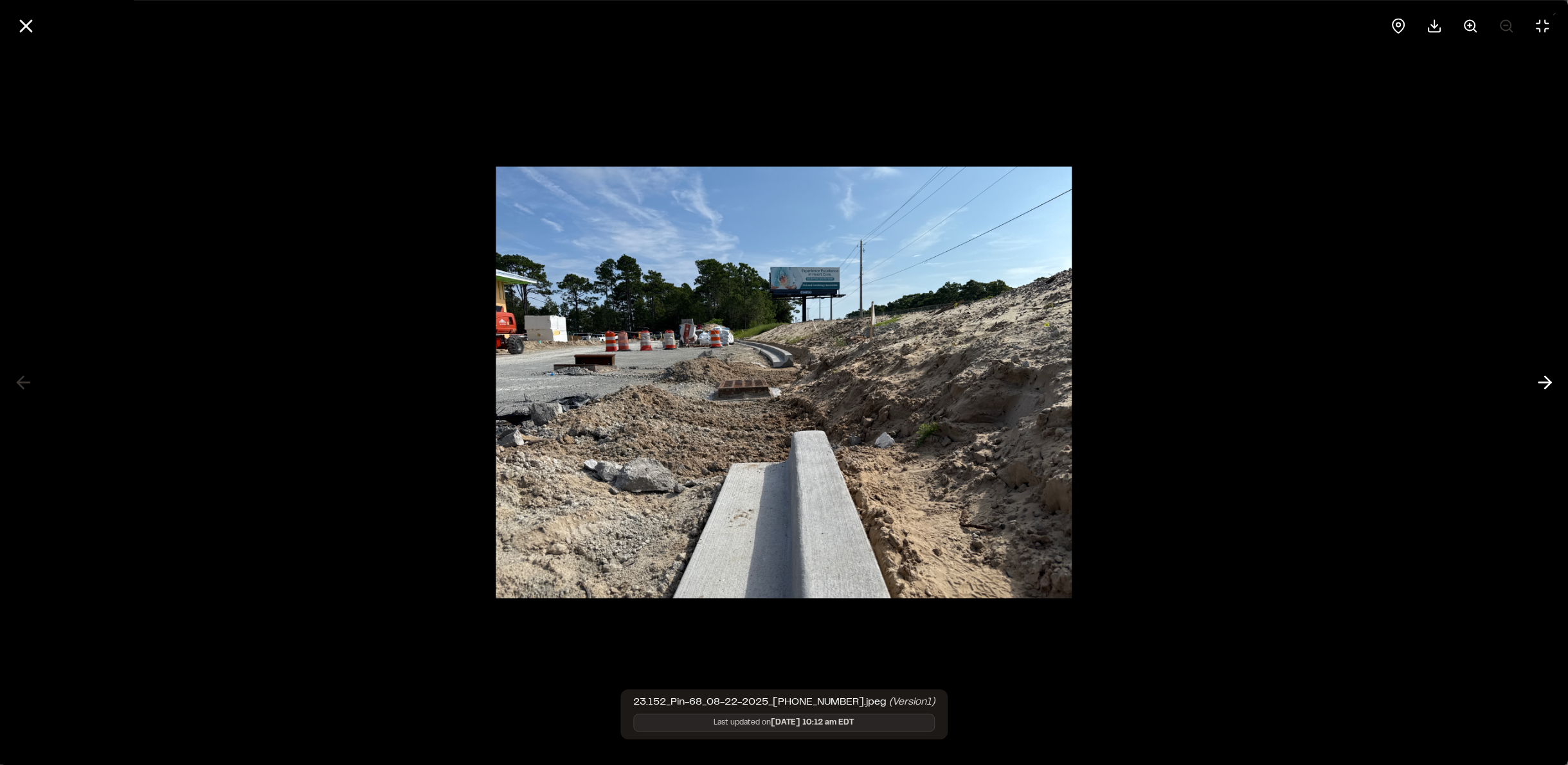
click at [26, 386] on div at bounding box center [784, 382] width 1568 height 765
click at [1534, 394] on button at bounding box center [1545, 383] width 31 height 31
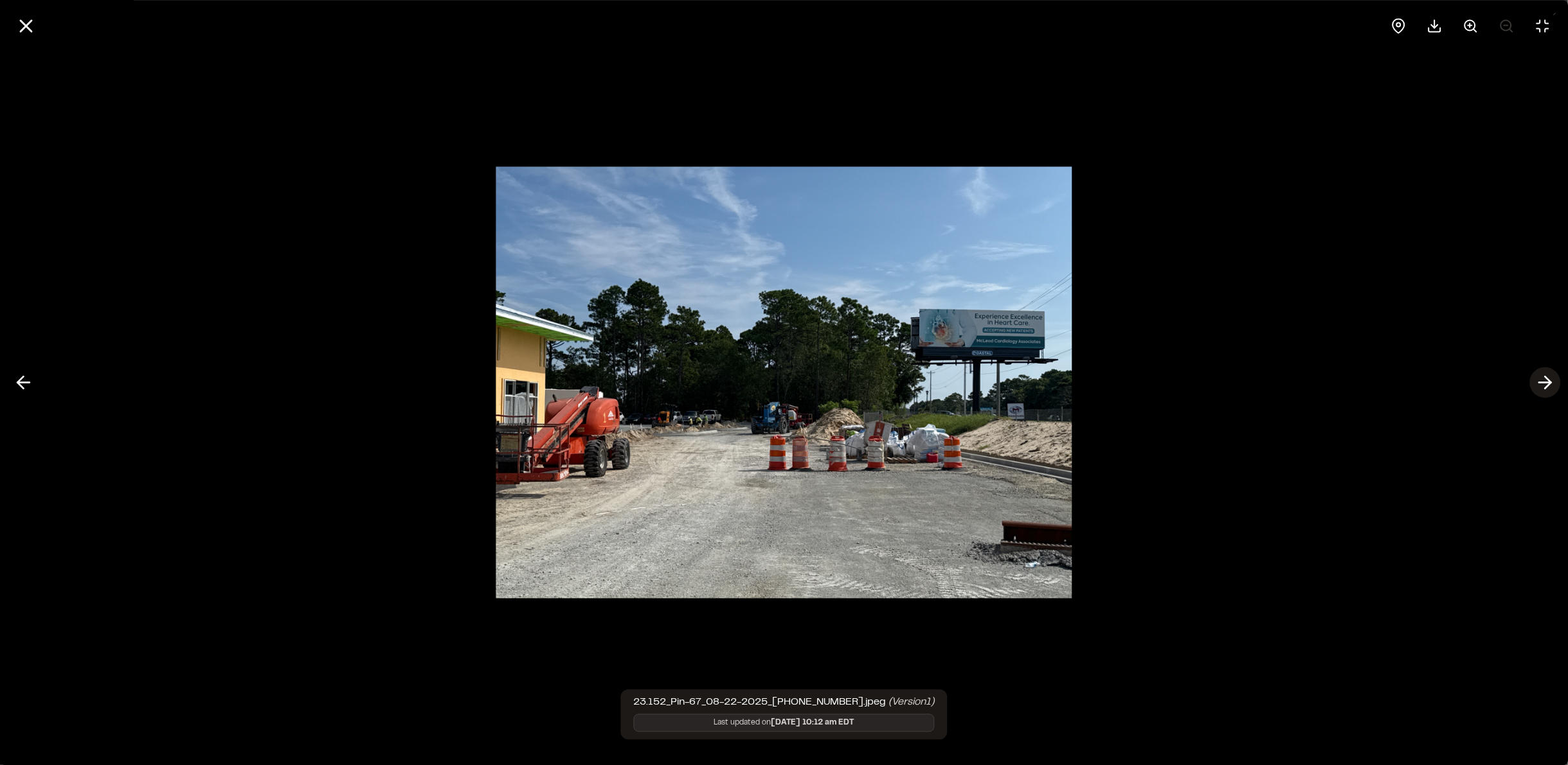
click at [1534, 394] on button at bounding box center [1545, 383] width 31 height 31
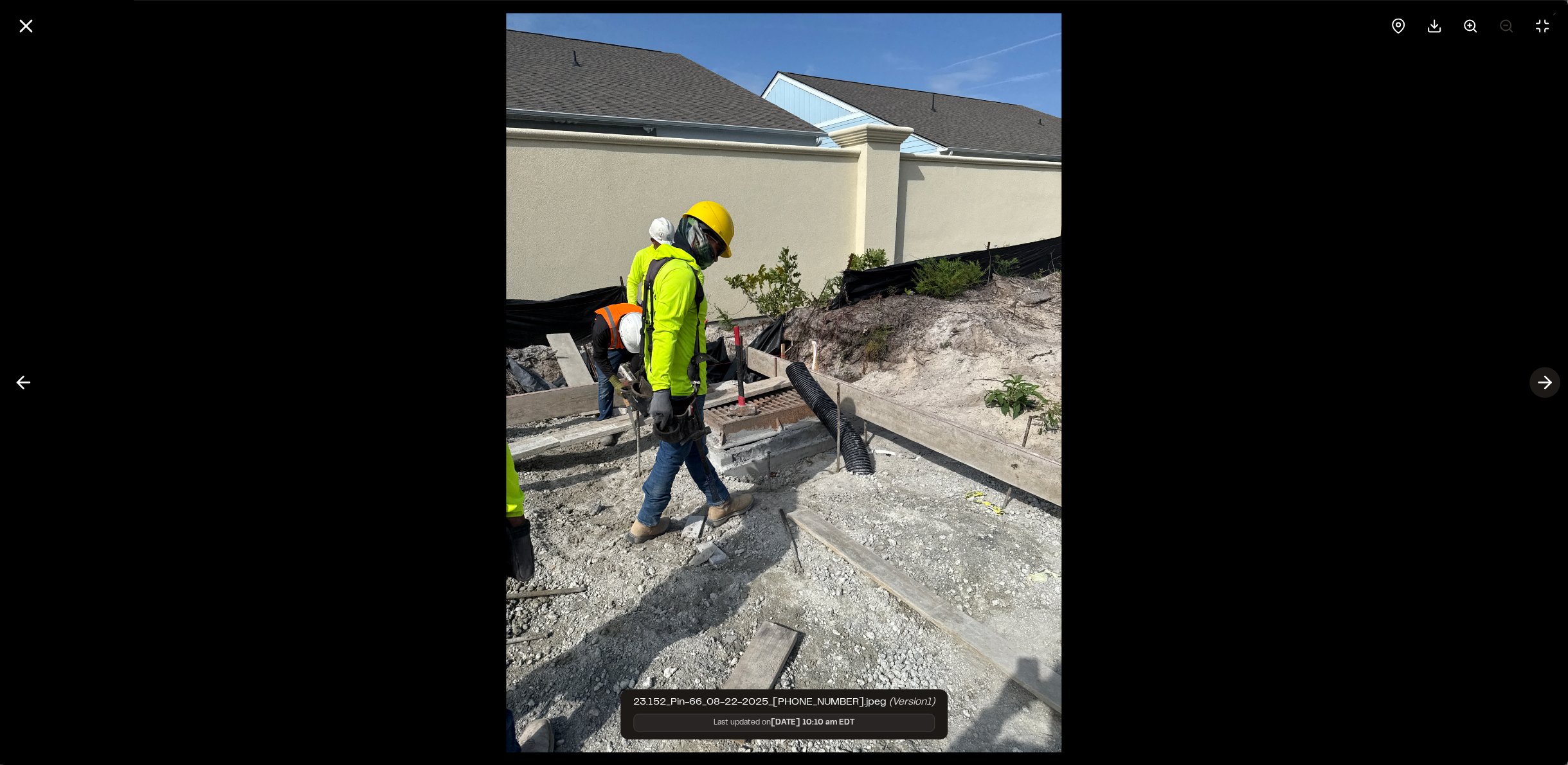
click at [1539, 386] on icon at bounding box center [1544, 382] width 20 height 22
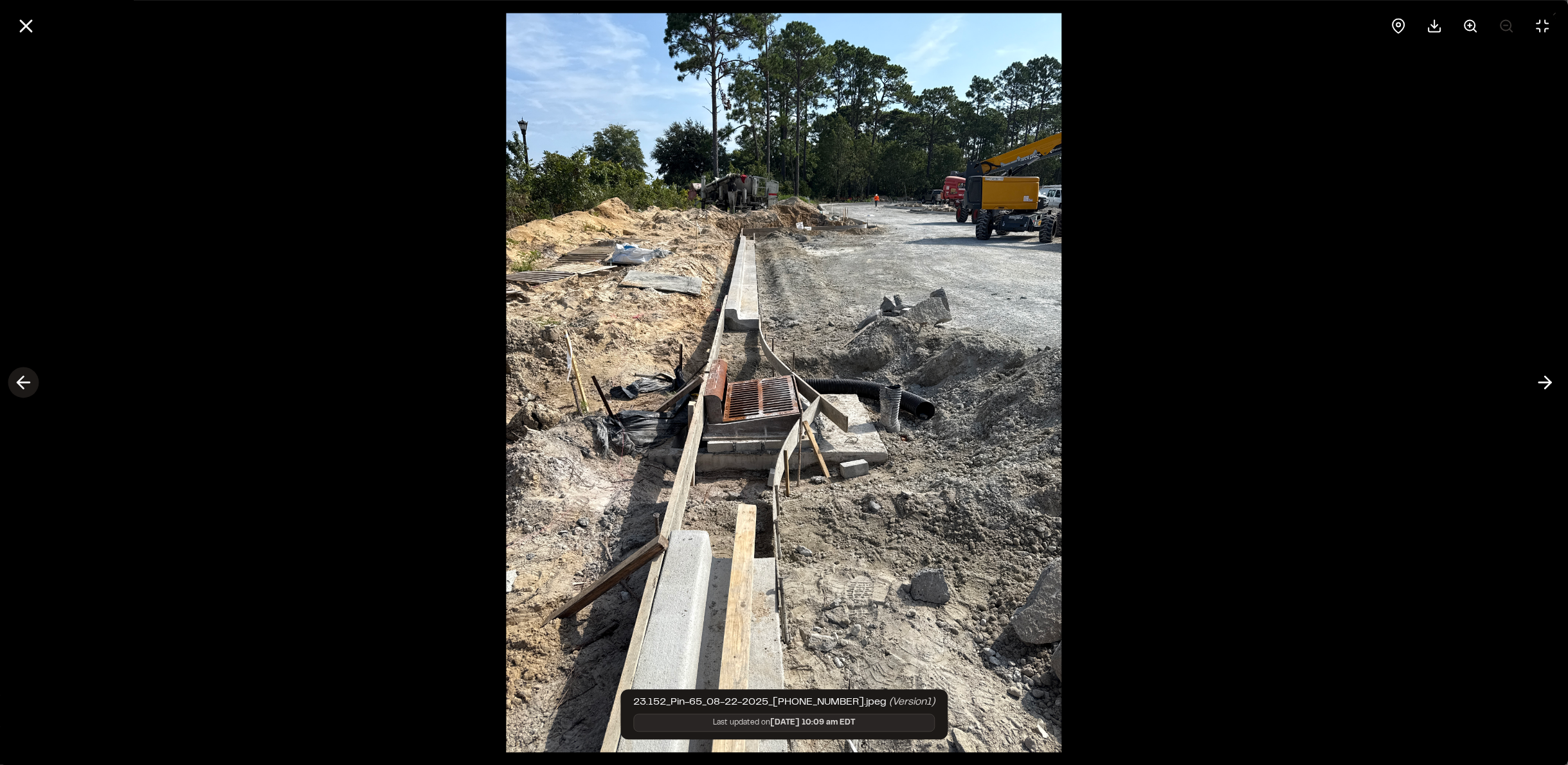
click at [37, 378] on button at bounding box center [23, 383] width 31 height 31
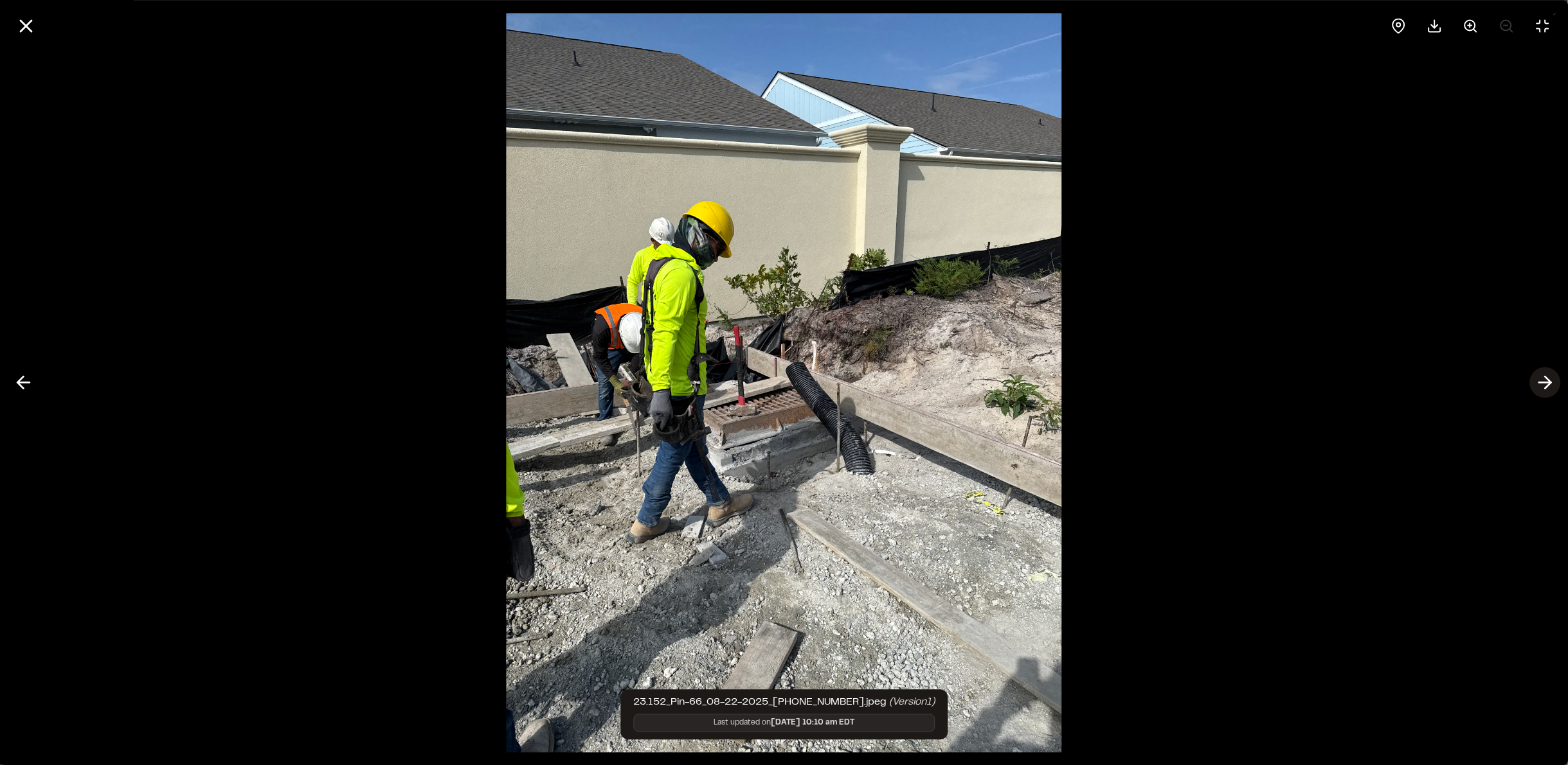
click at [1547, 389] on icon at bounding box center [1544, 382] width 20 height 22
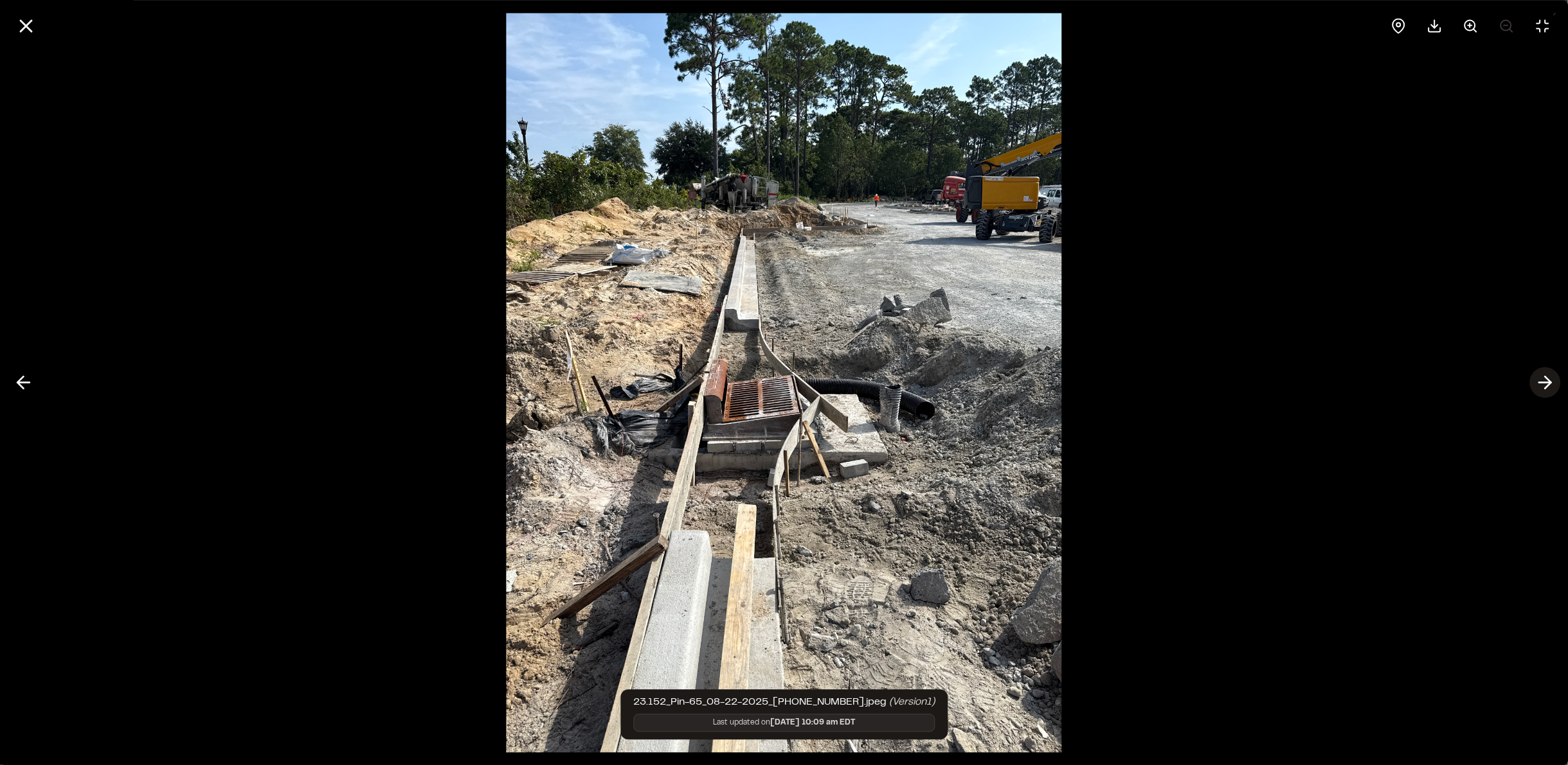
click at [1547, 389] on icon at bounding box center [1544, 382] width 20 height 22
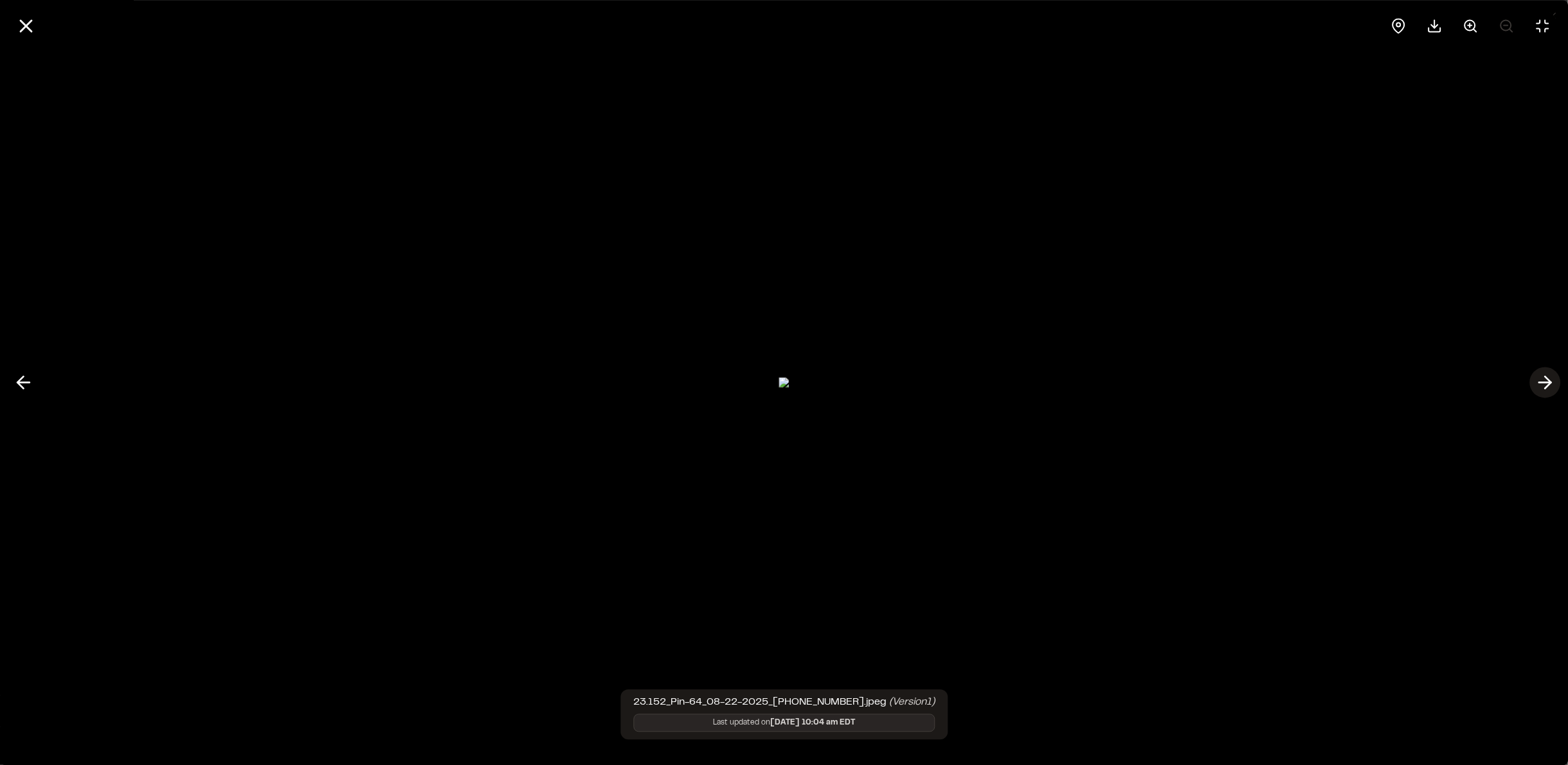
click at [1542, 385] on icon at bounding box center [1544, 382] width 20 height 22
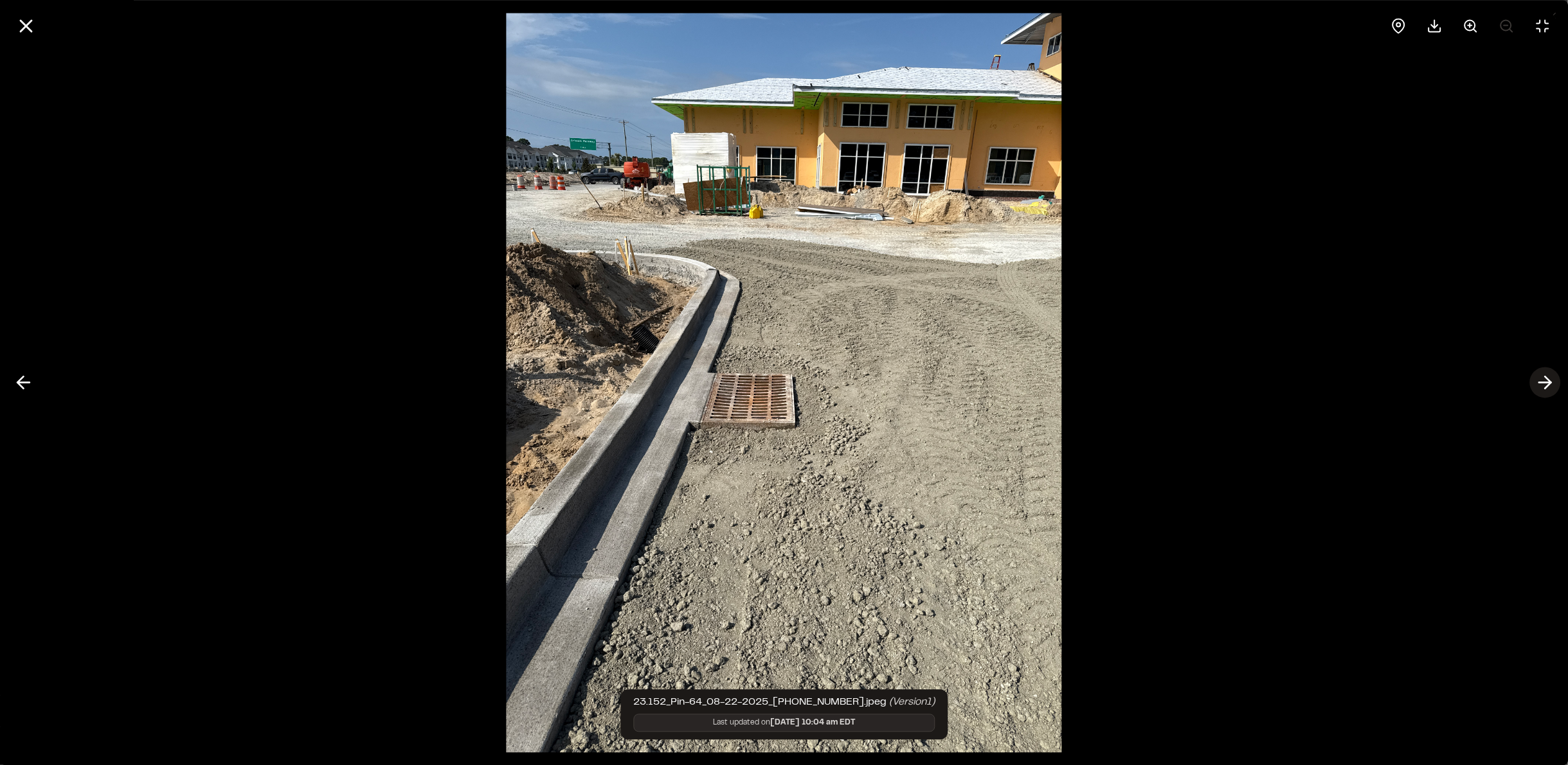
click at [1542, 385] on icon at bounding box center [1544, 382] width 20 height 22
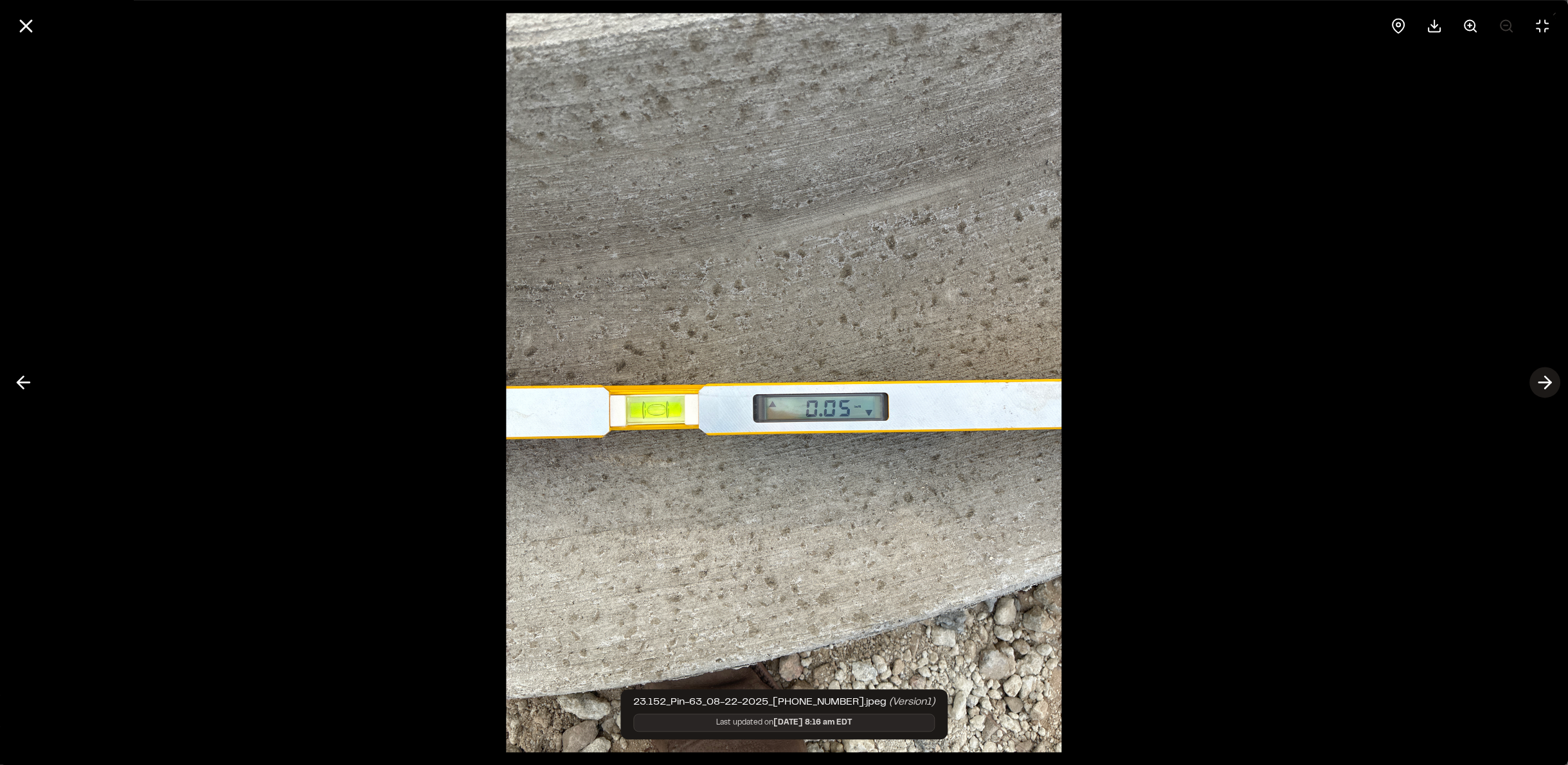
click at [1542, 385] on icon at bounding box center [1544, 382] width 20 height 22
